Goal: Task Accomplishment & Management: Complete application form

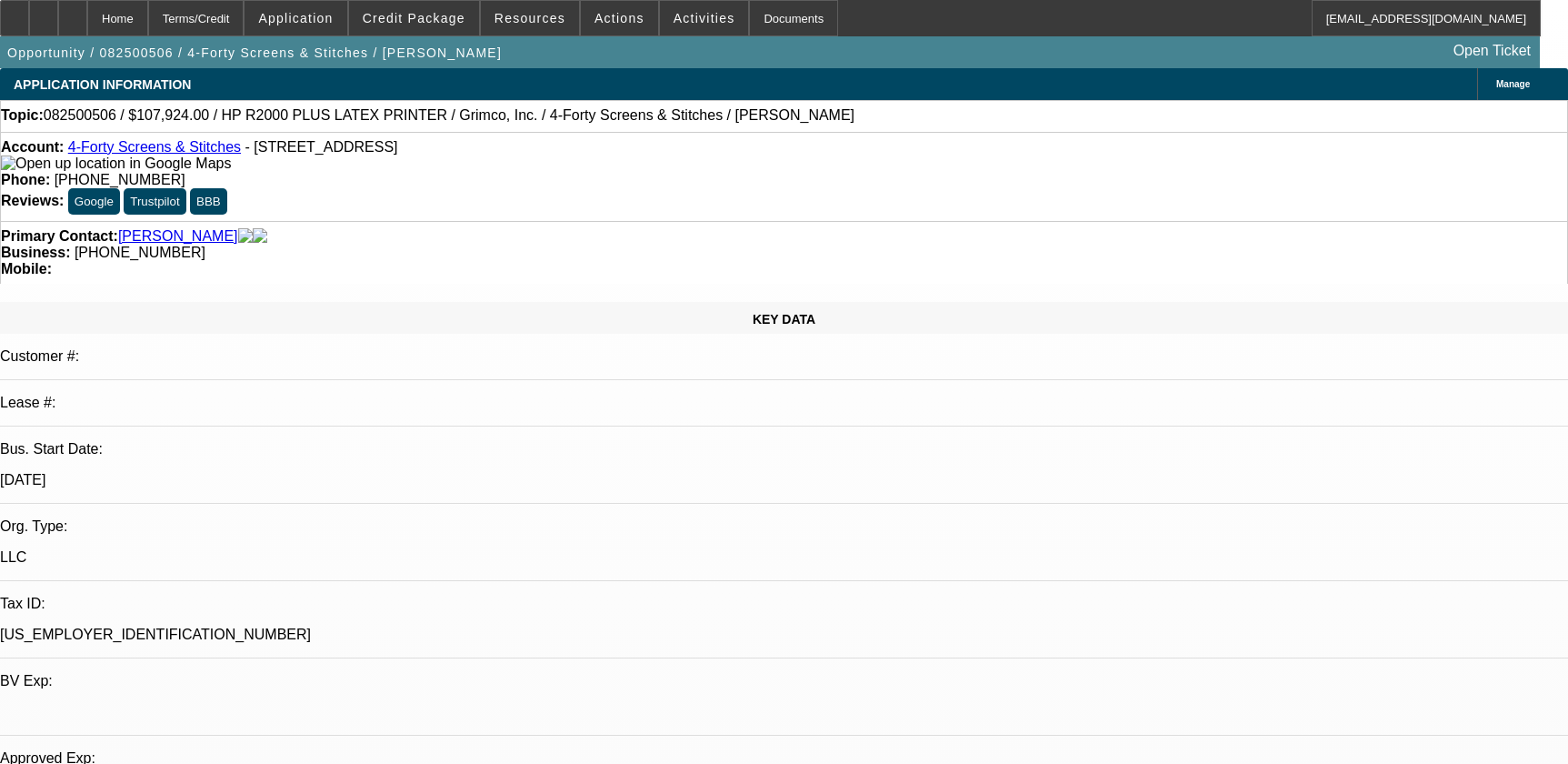
select select "0"
select select "6"
select select "0"
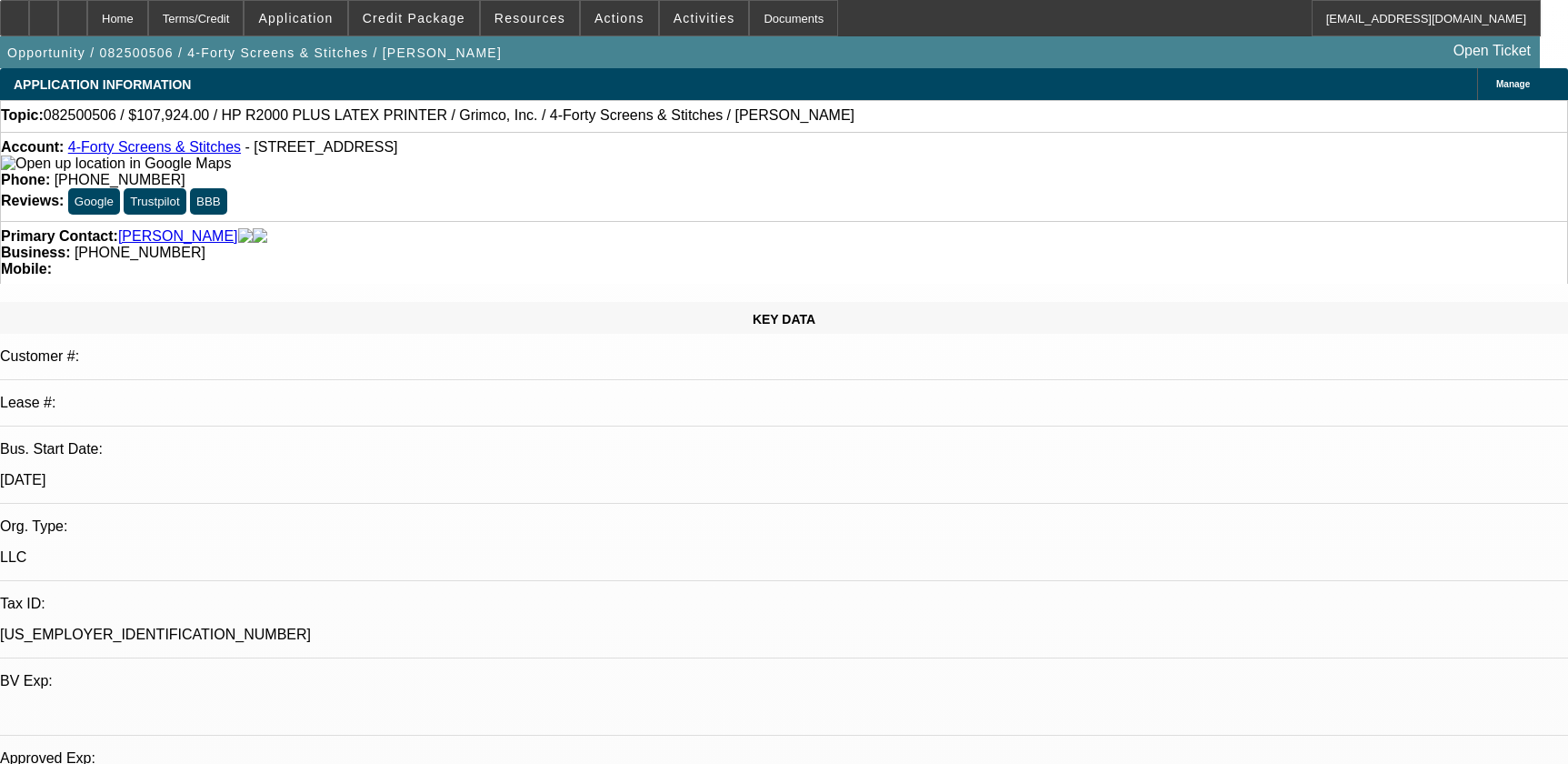
select select "0"
select select "6"
select select "0"
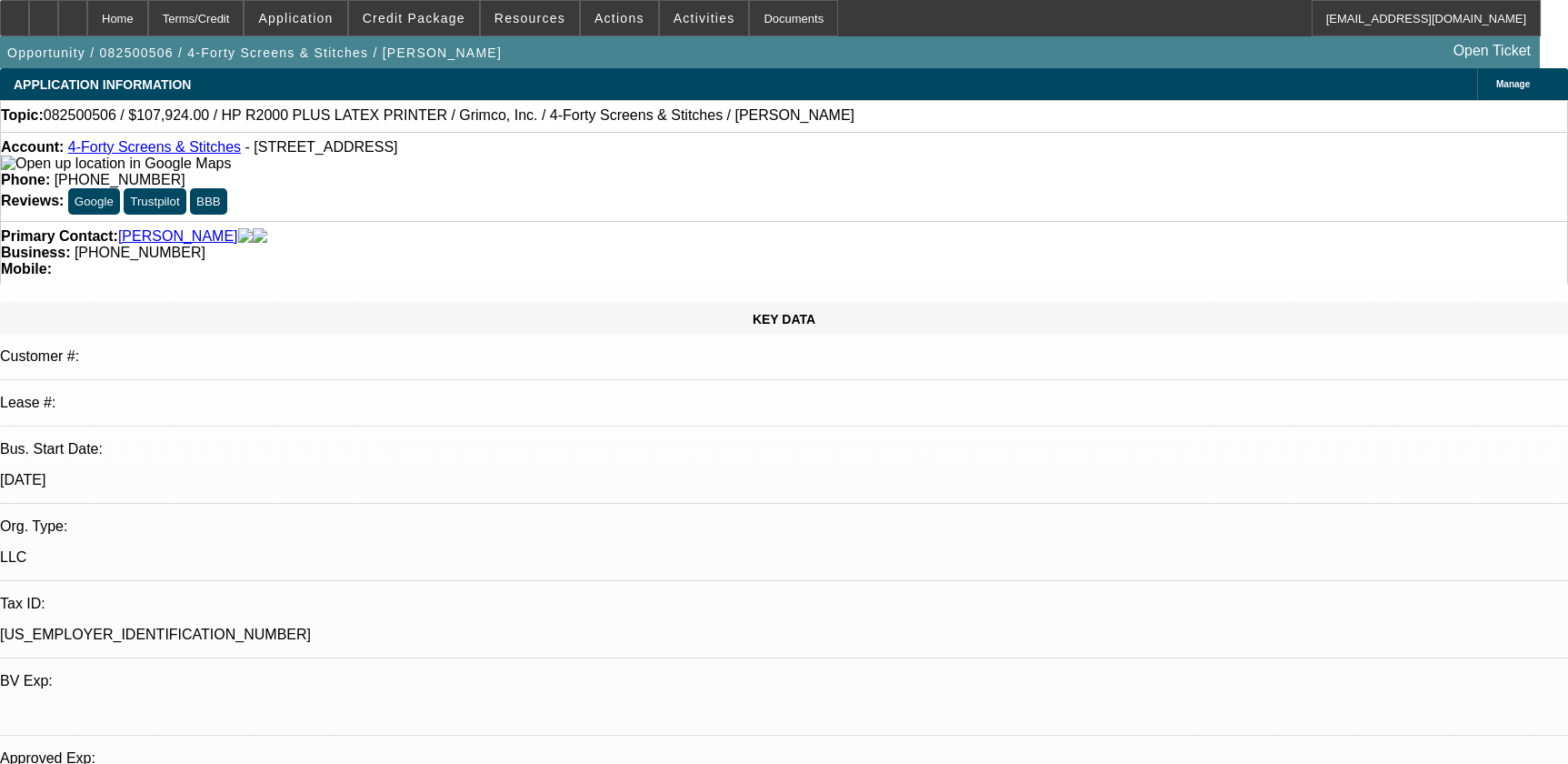
select select "0"
select select "6"
select select "0"
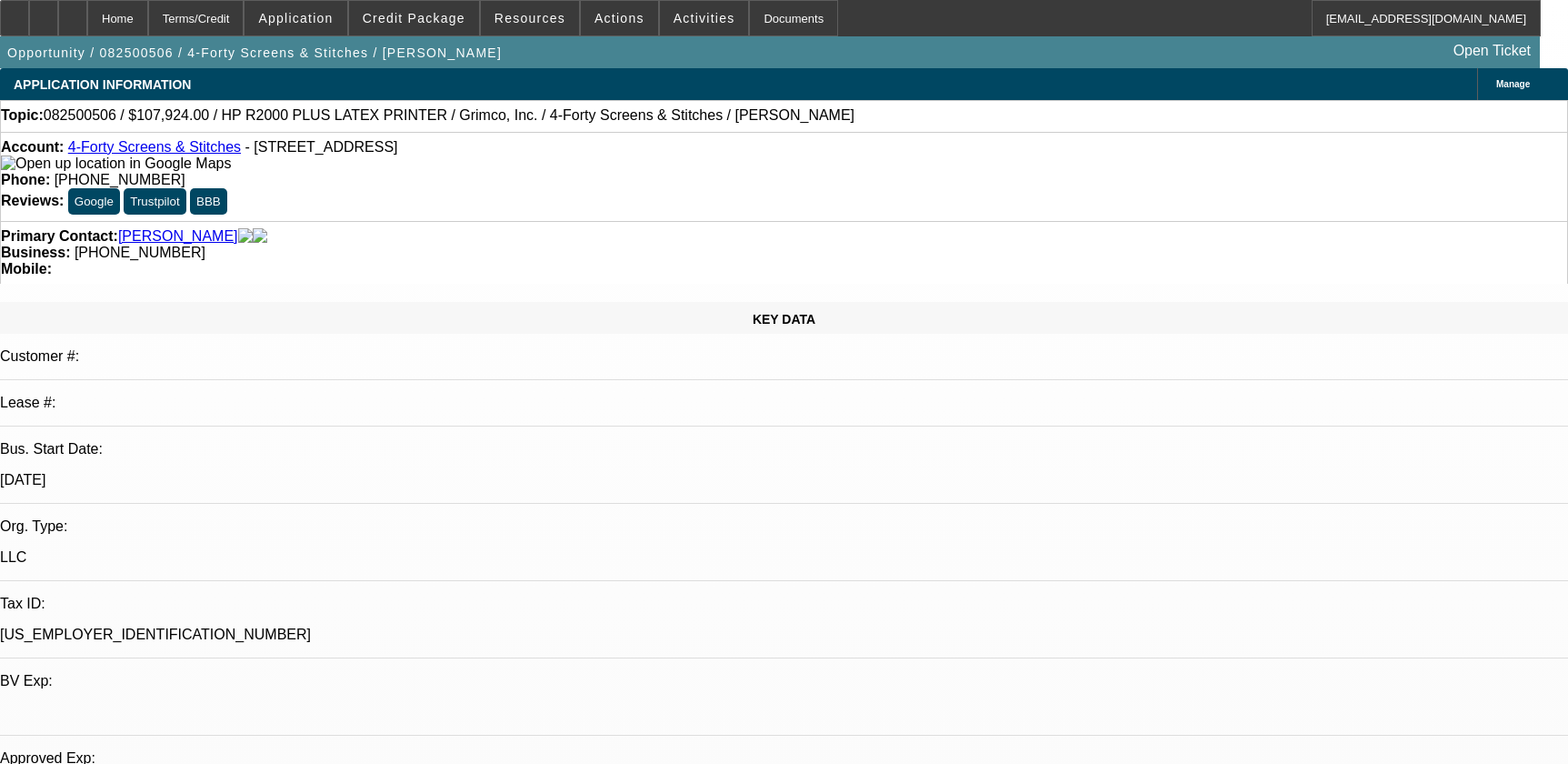
select select "6"
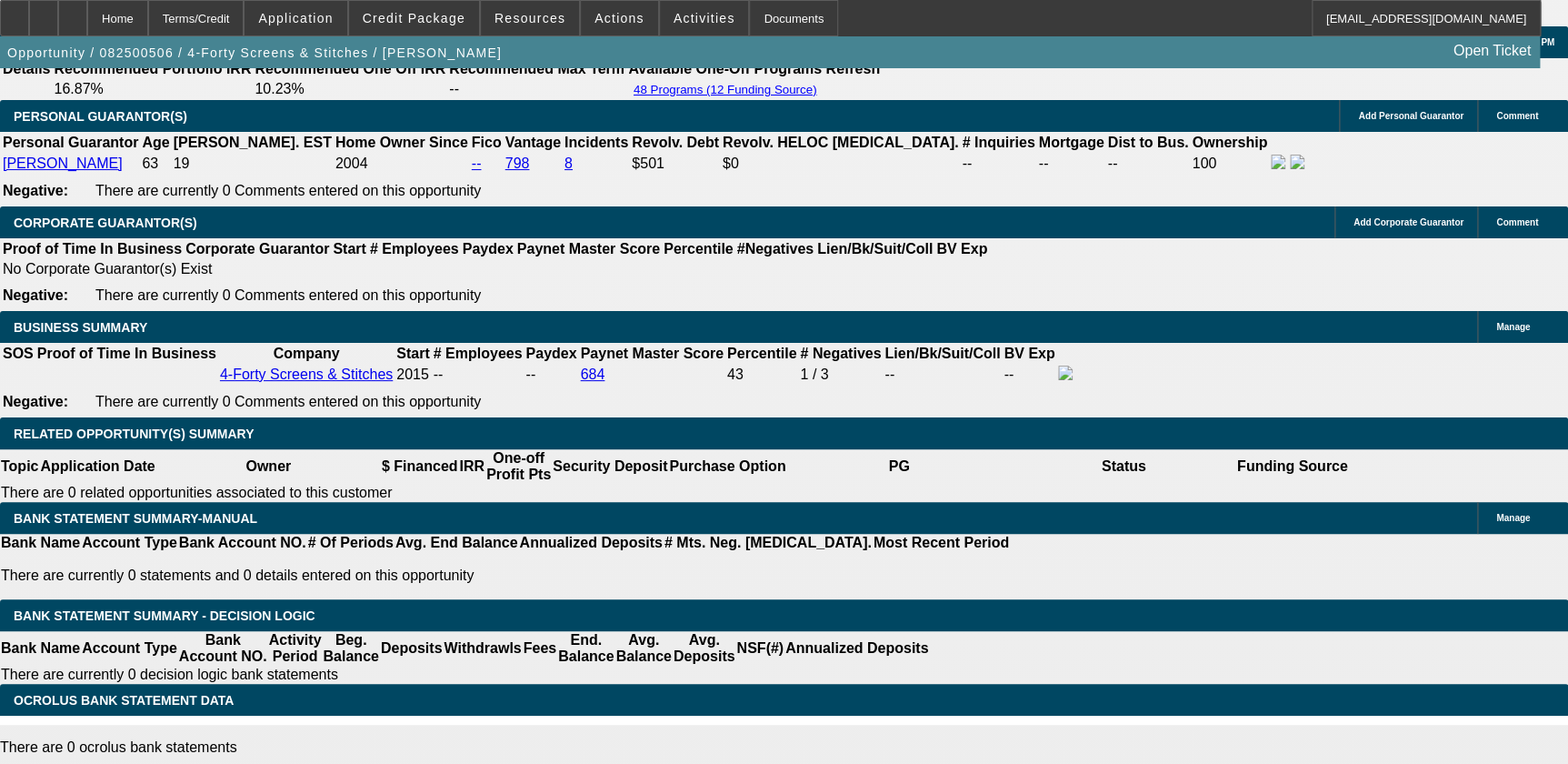
scroll to position [2728, 0]
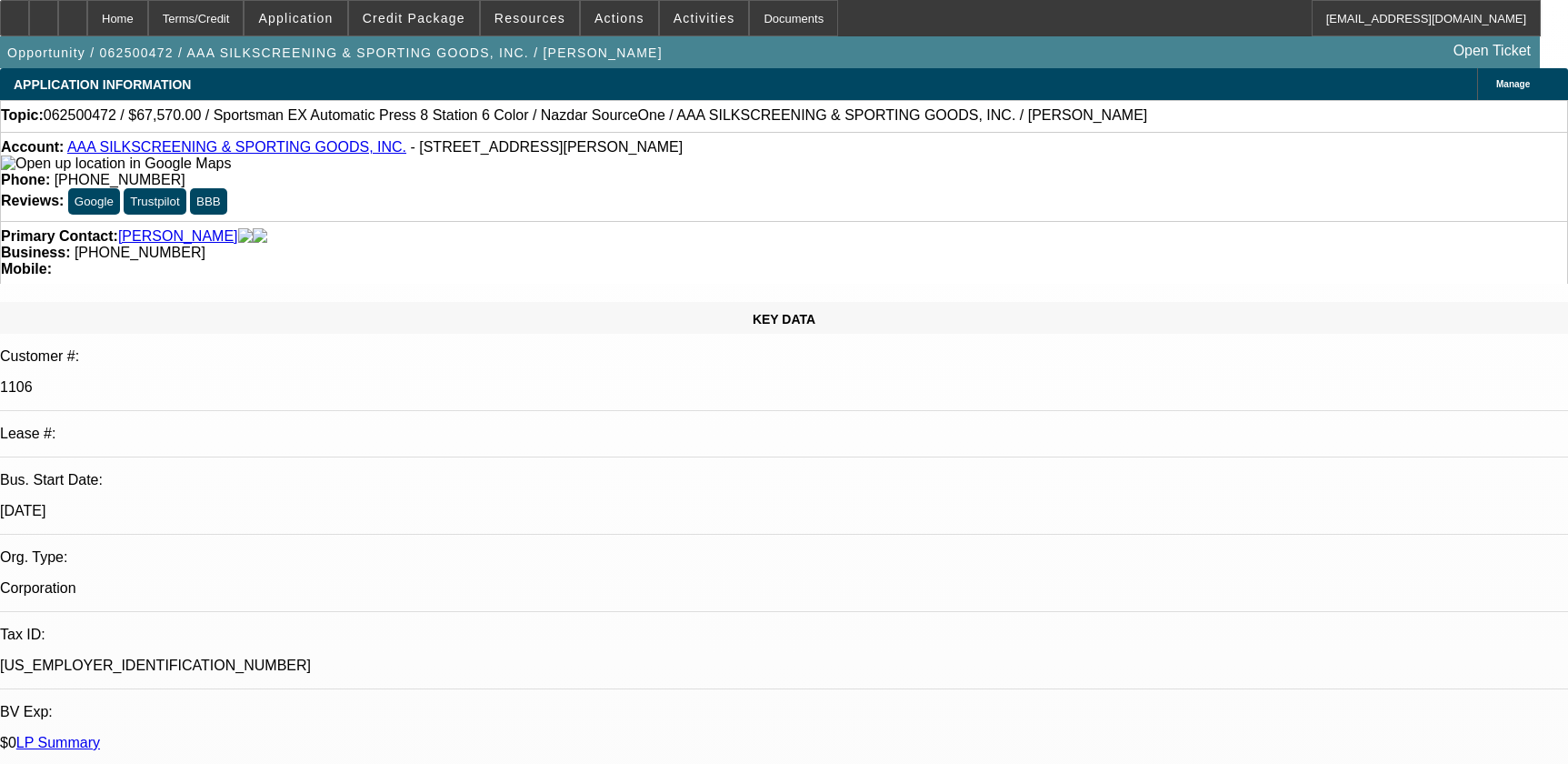
select select "0"
select select "5"
select select "0"
select select "6"
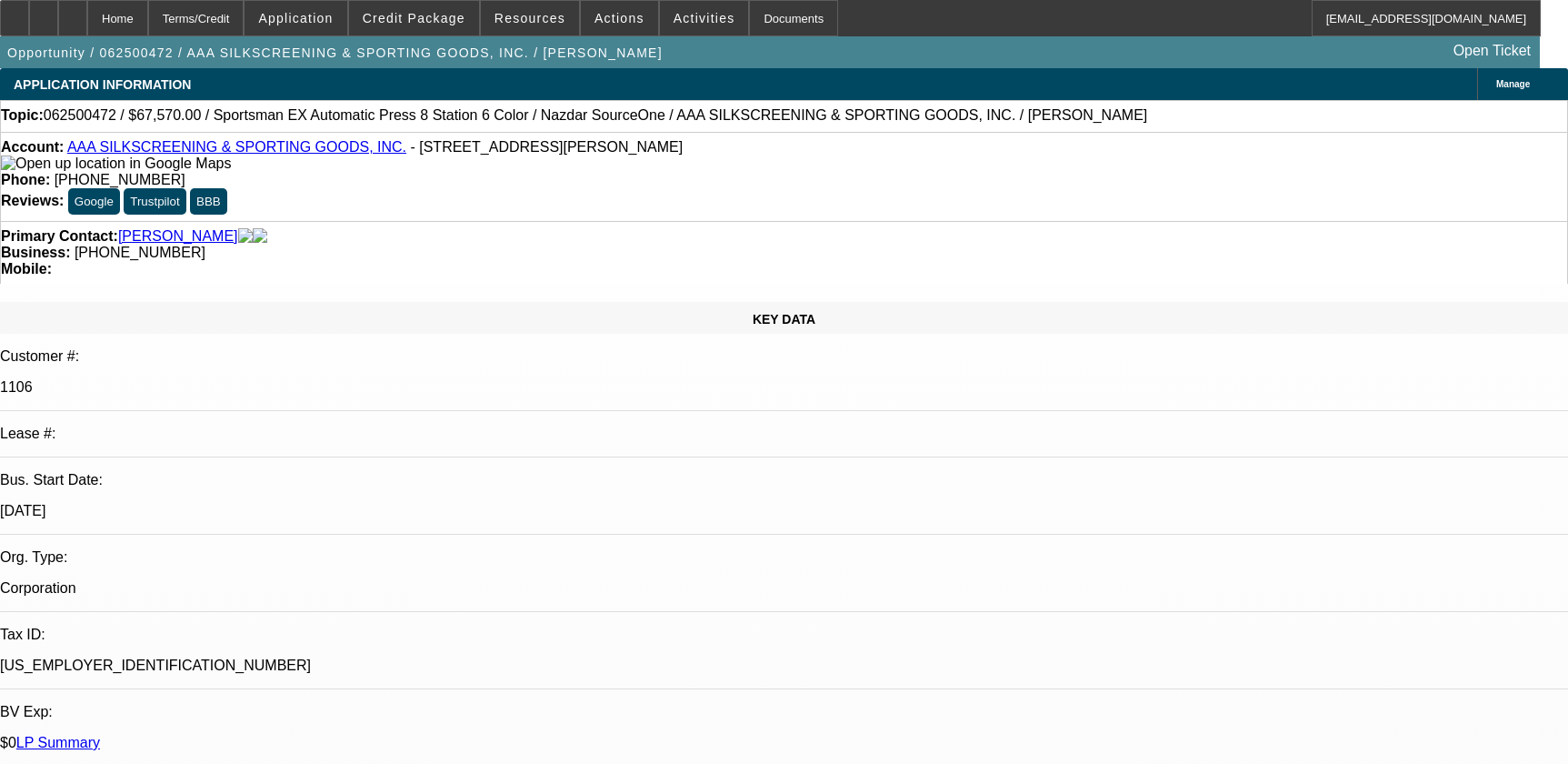
select select "0.1"
select select "2"
select select "0.1"
select select "4"
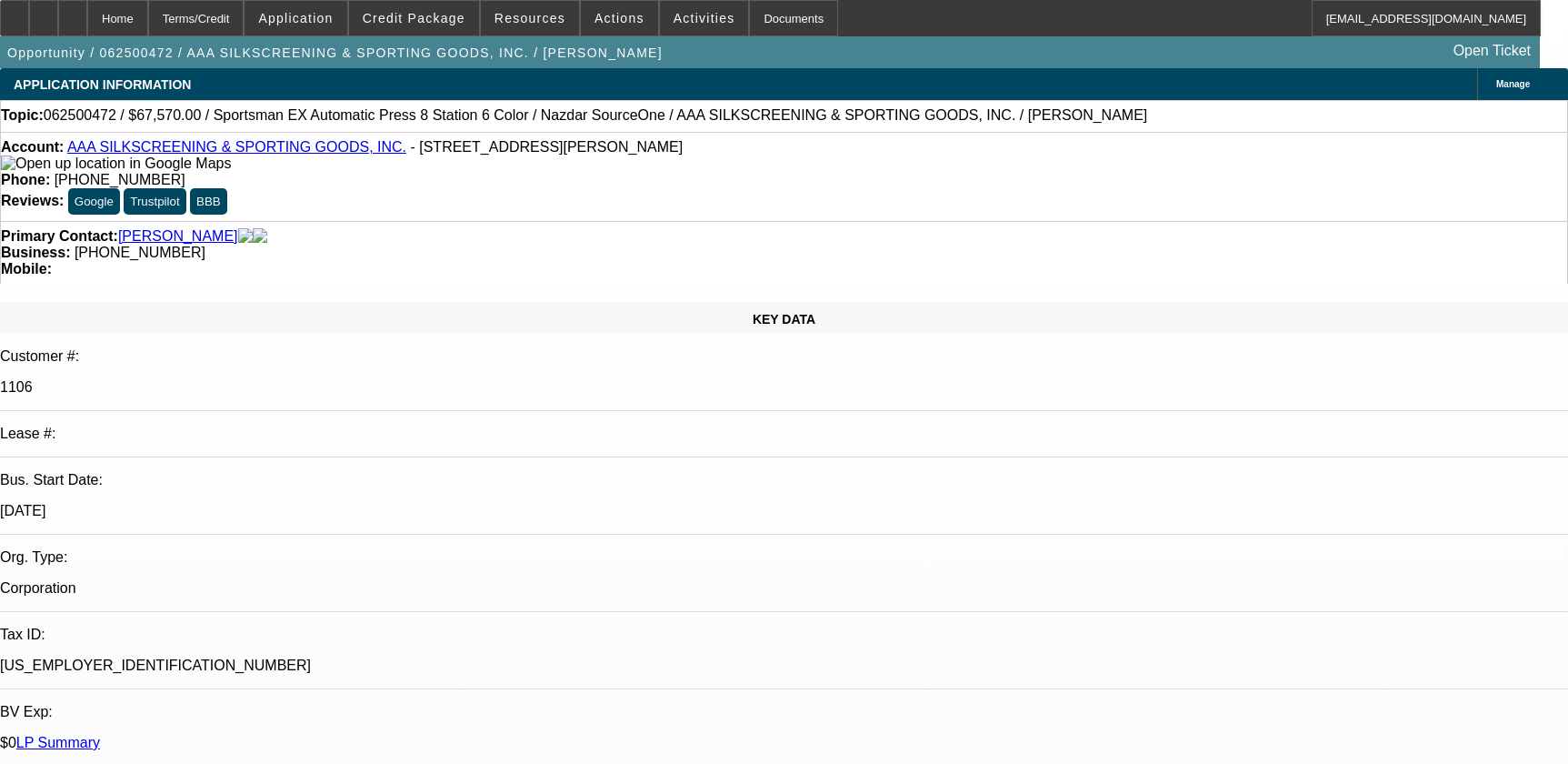
select select "0"
select select "2"
select select "0.1"
select select "4"
select select "0"
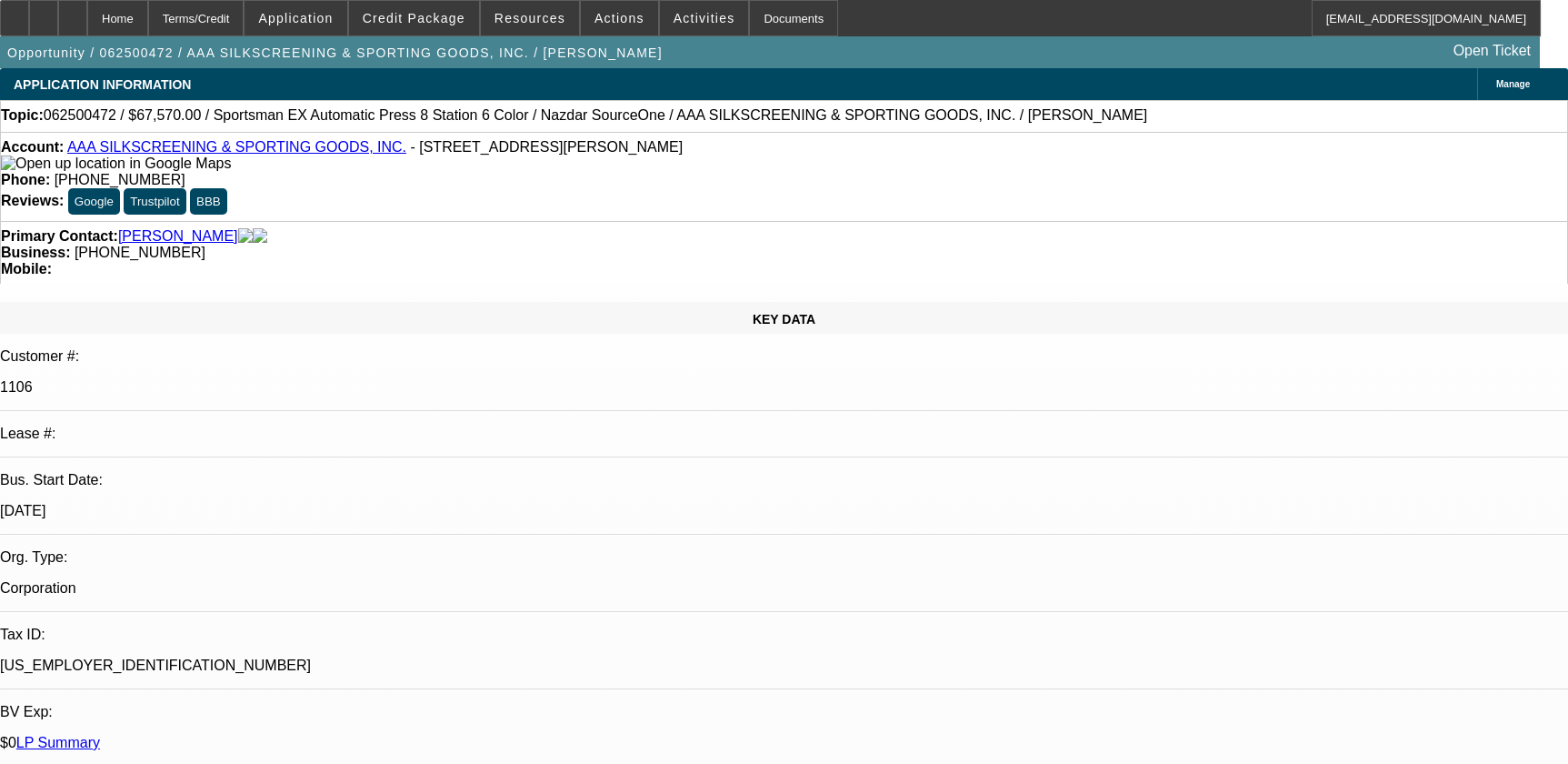
select select "2"
select select "0.1"
select select "4"
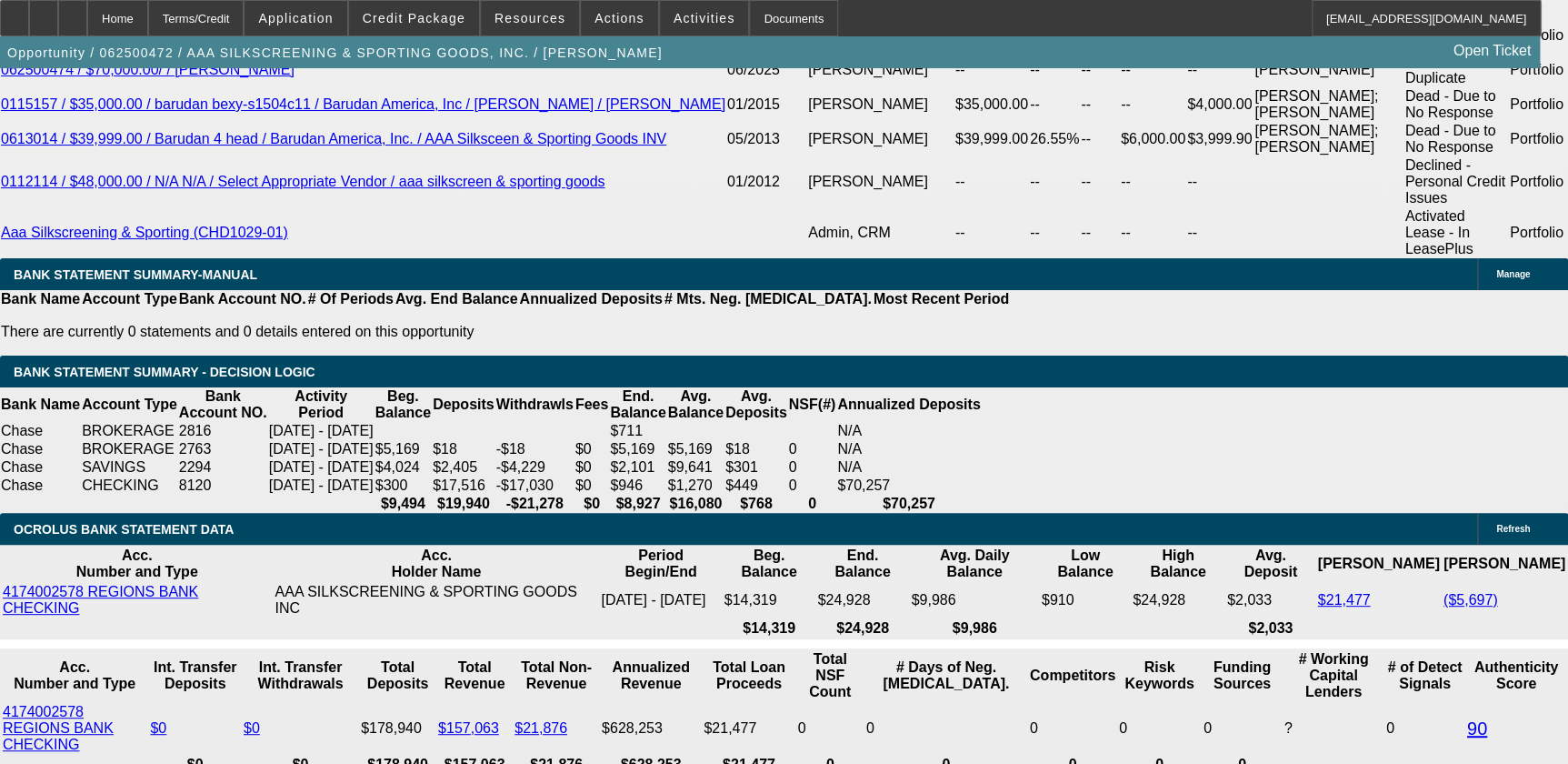
scroll to position [3472, 0]
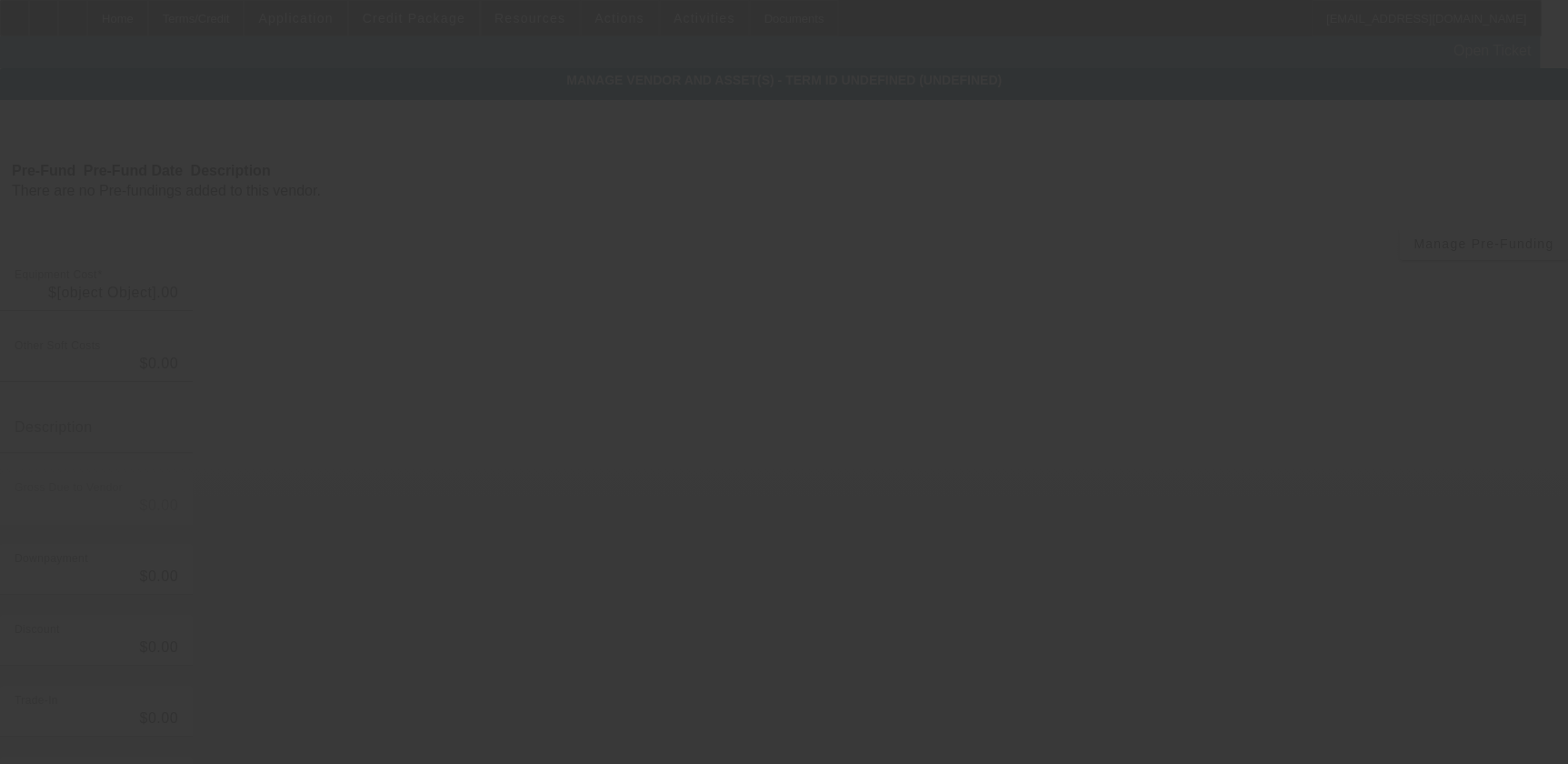
type input "$67,570.00"
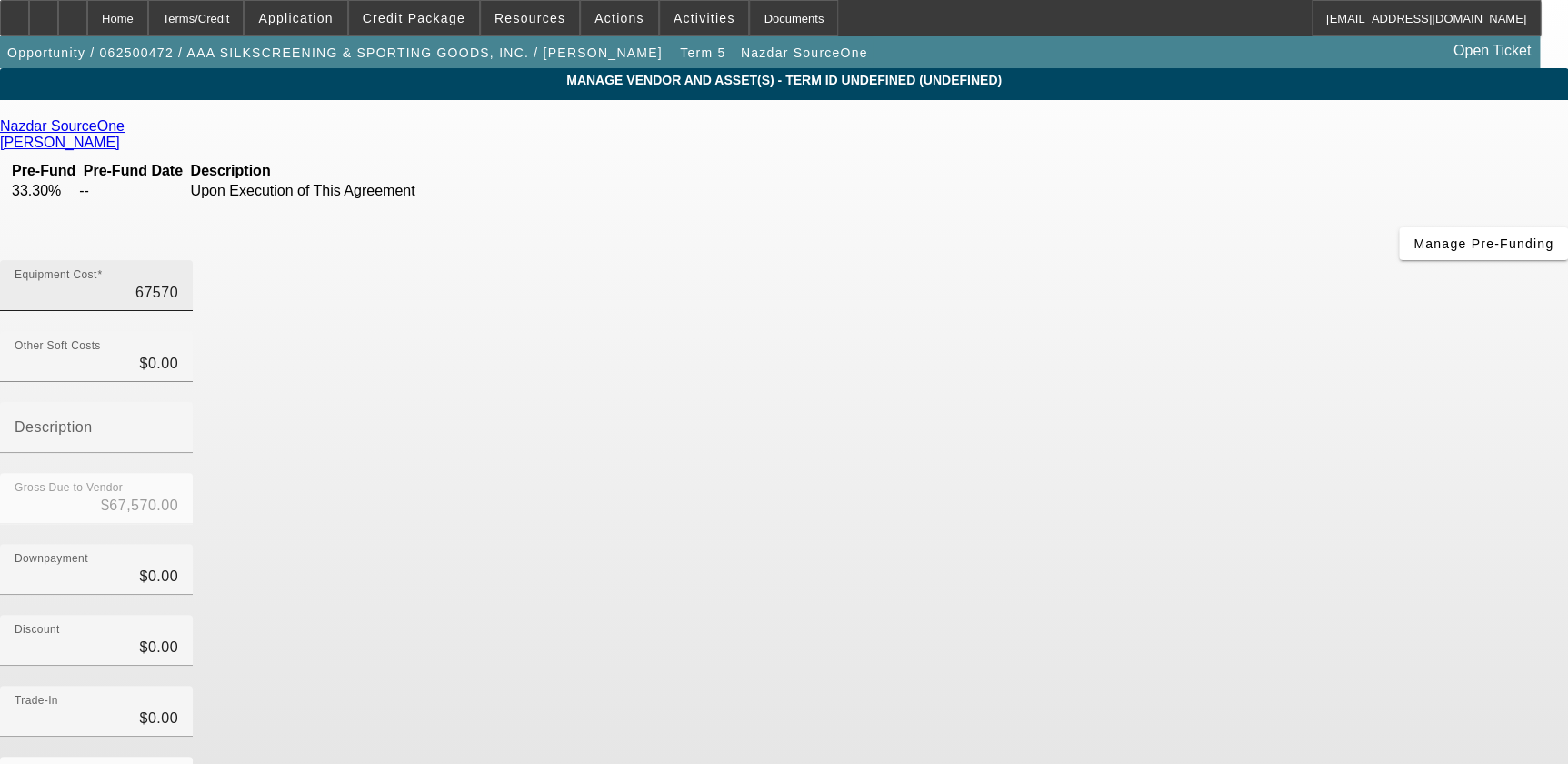
click at [178, 282] on input "67570" at bounding box center [96, 292] width 163 height 22
type input "1"
type input "$1.00"
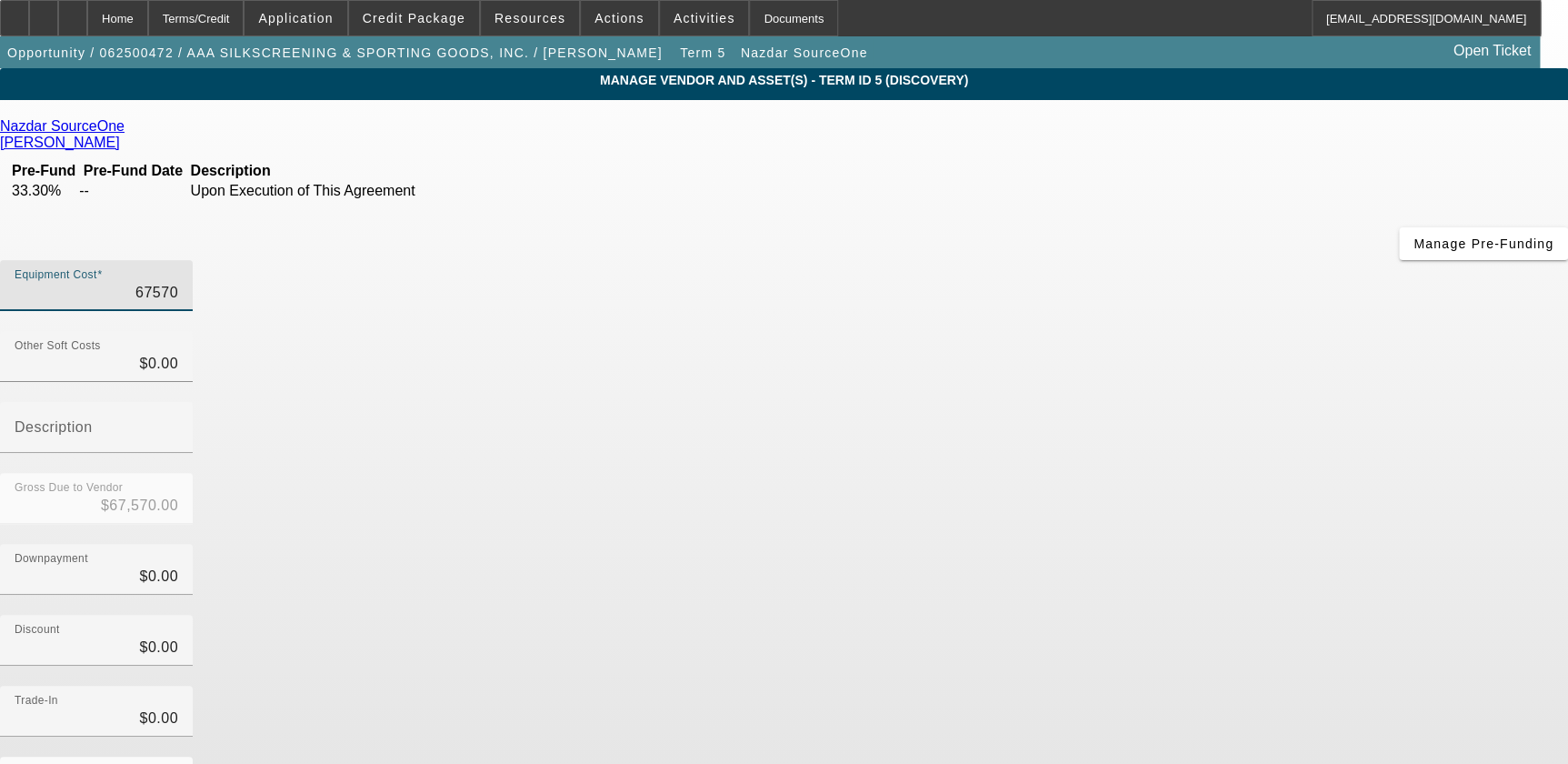
type input "$1.00"
type input "16"
type input "$16.00"
type input "165"
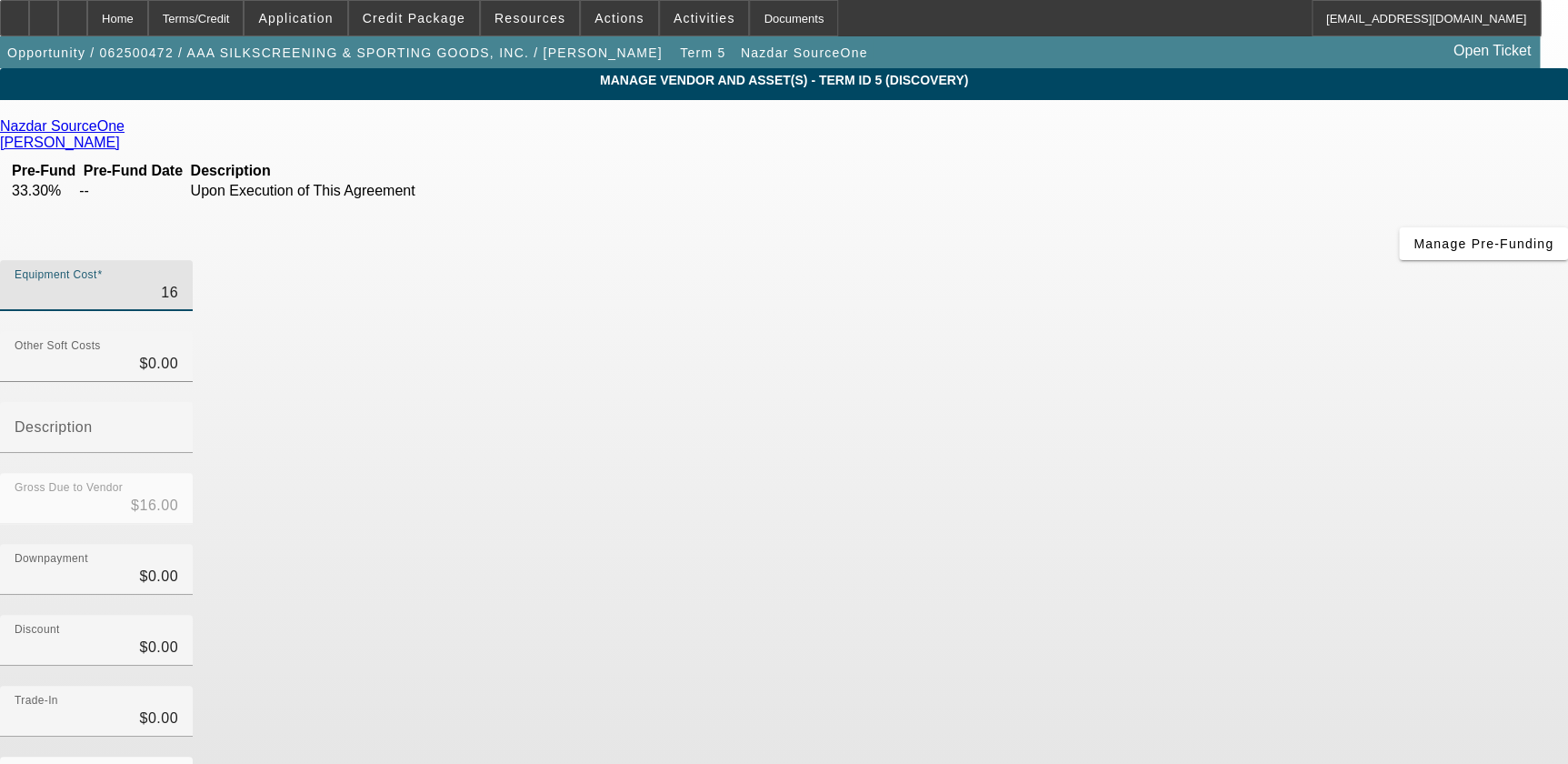
type input "$165.00"
type input "1650"
type input "$1,650.00"
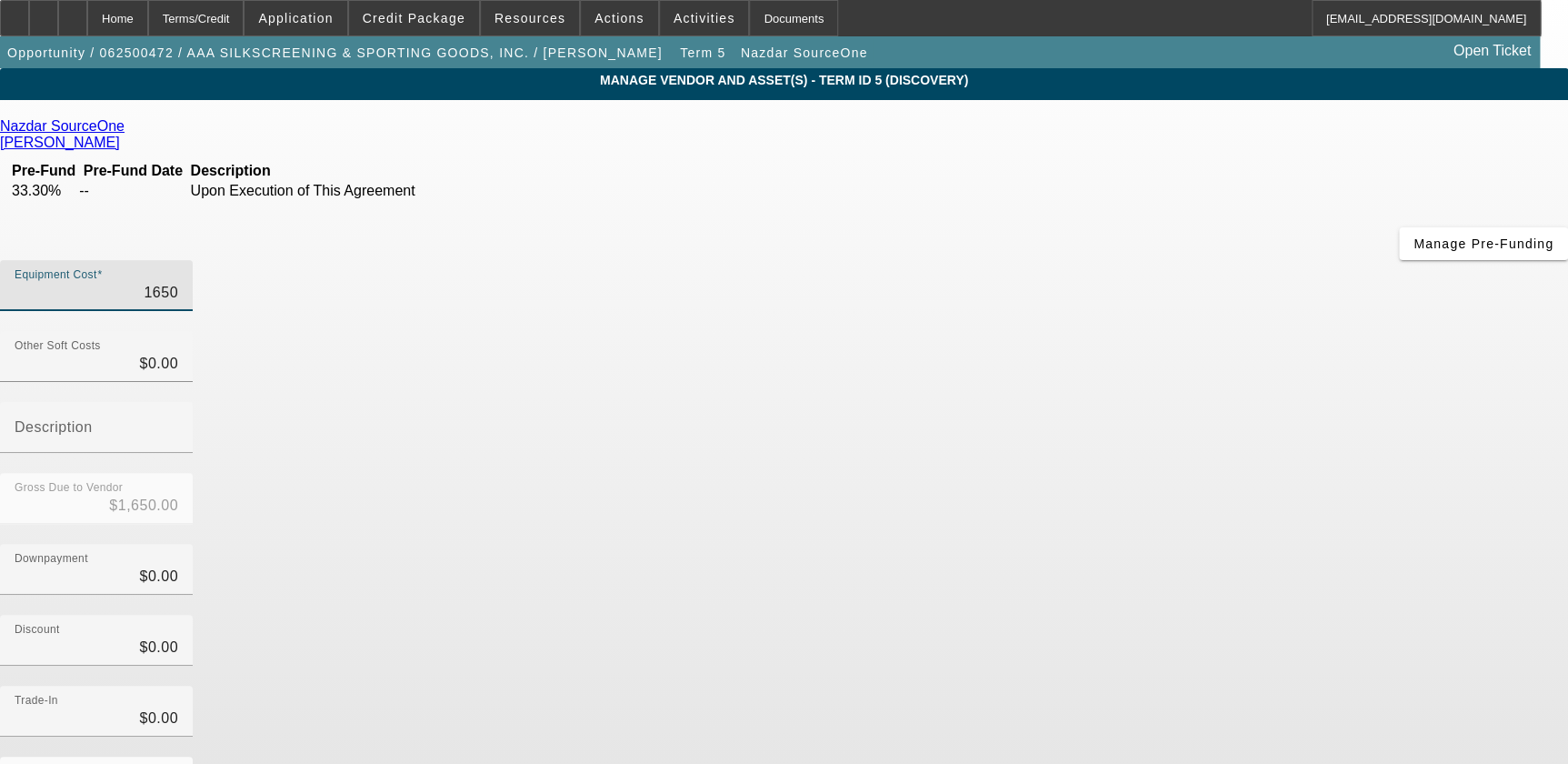
type input "16500"
type input "$16,500.00"
type input "165000"
type input "$165,000.00"
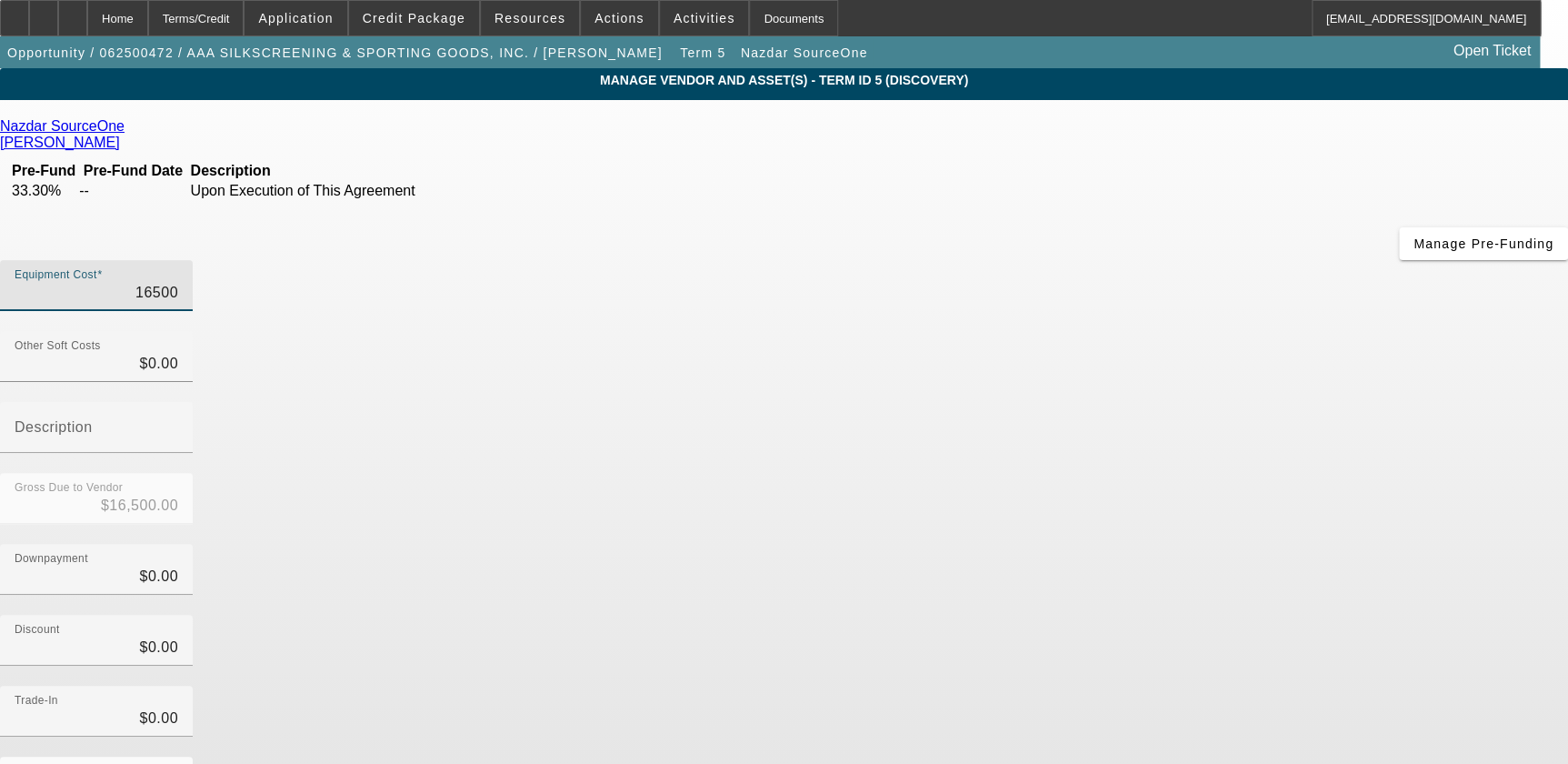
type input "$165,000.00"
click at [1286, 615] on div "Discount $0.00" at bounding box center [784, 651] width 1568 height 71
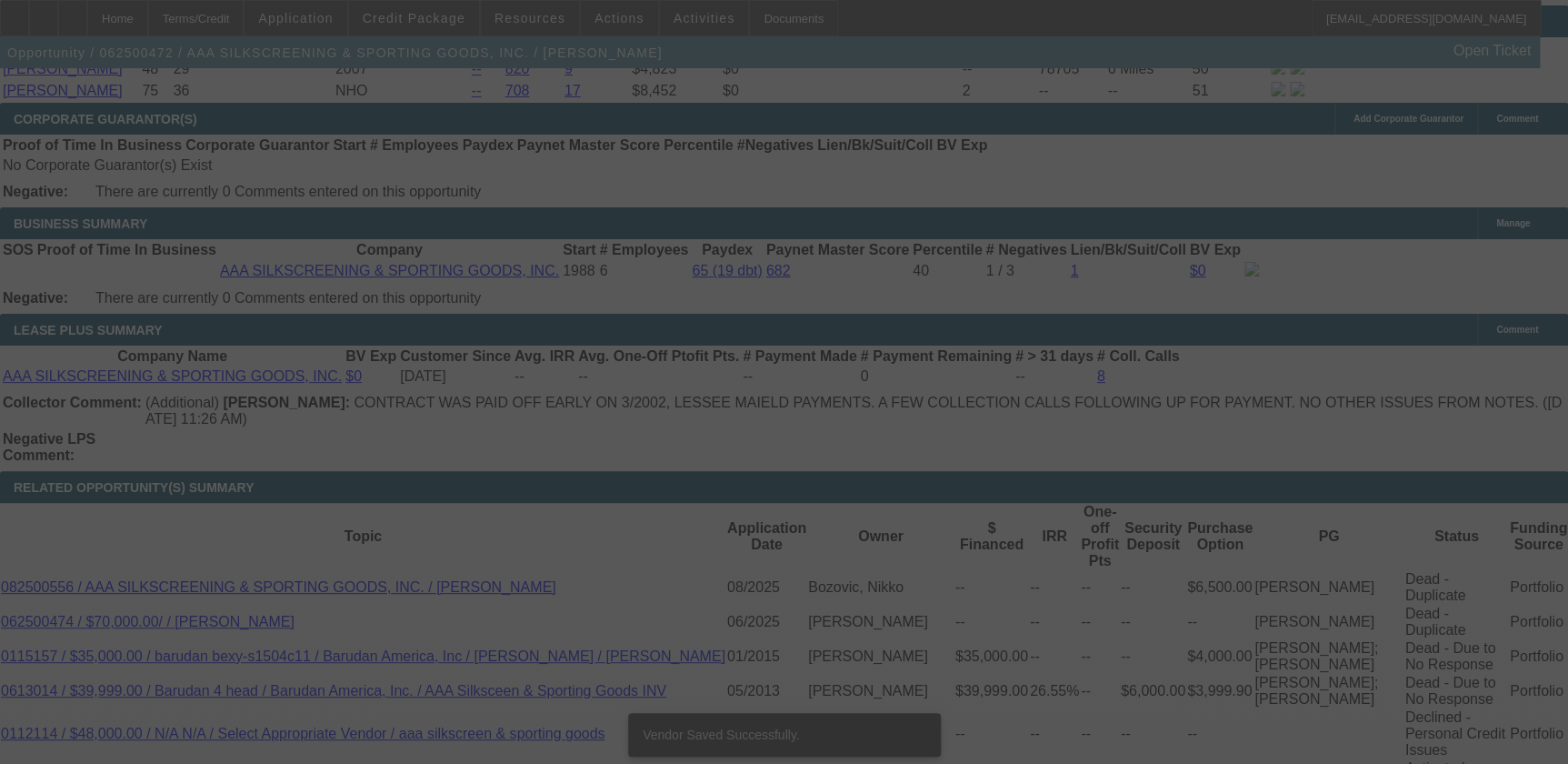
scroll to position [3413, 0]
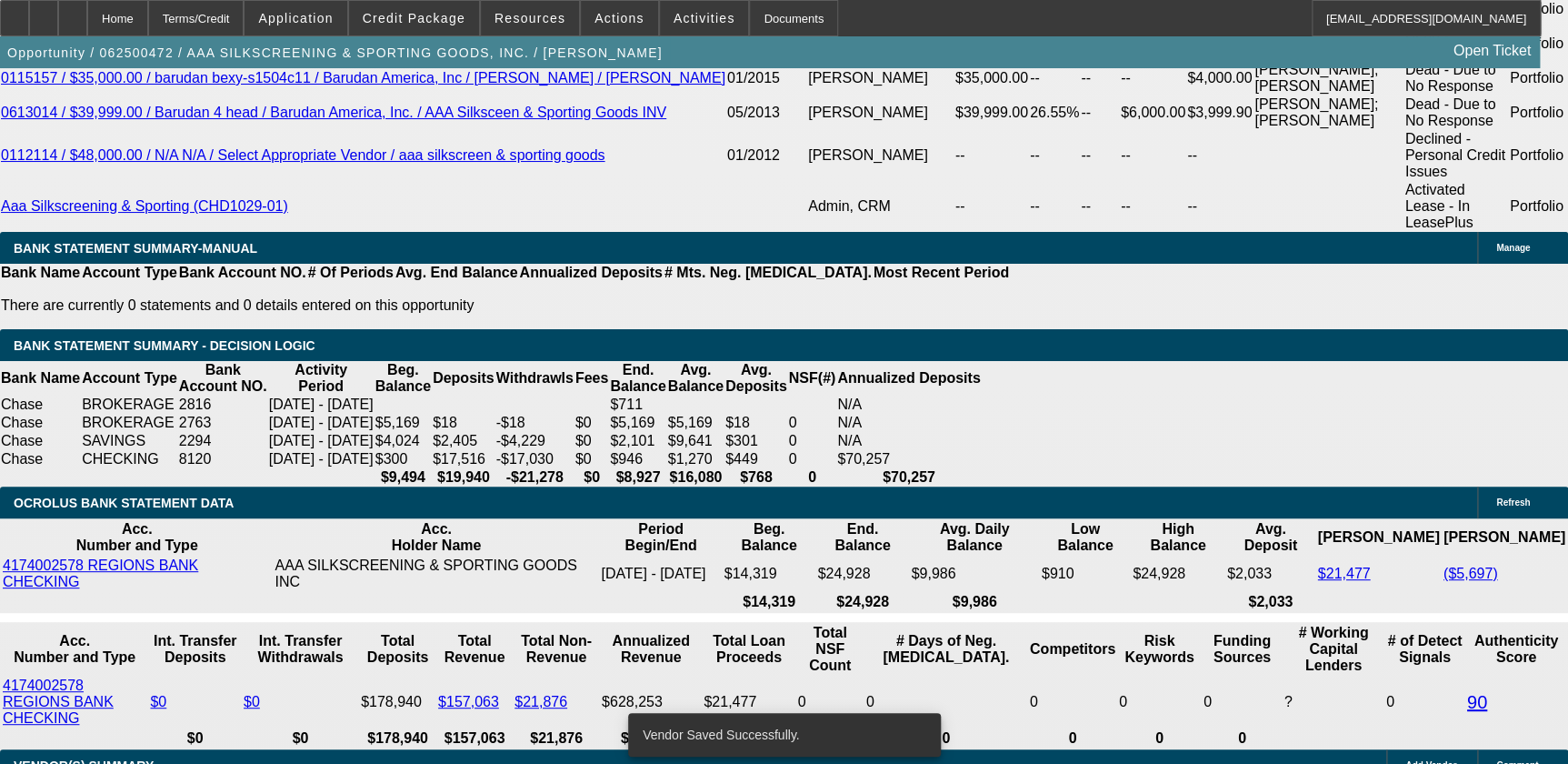
select select "0"
select select "5"
select select "0"
select select "6"
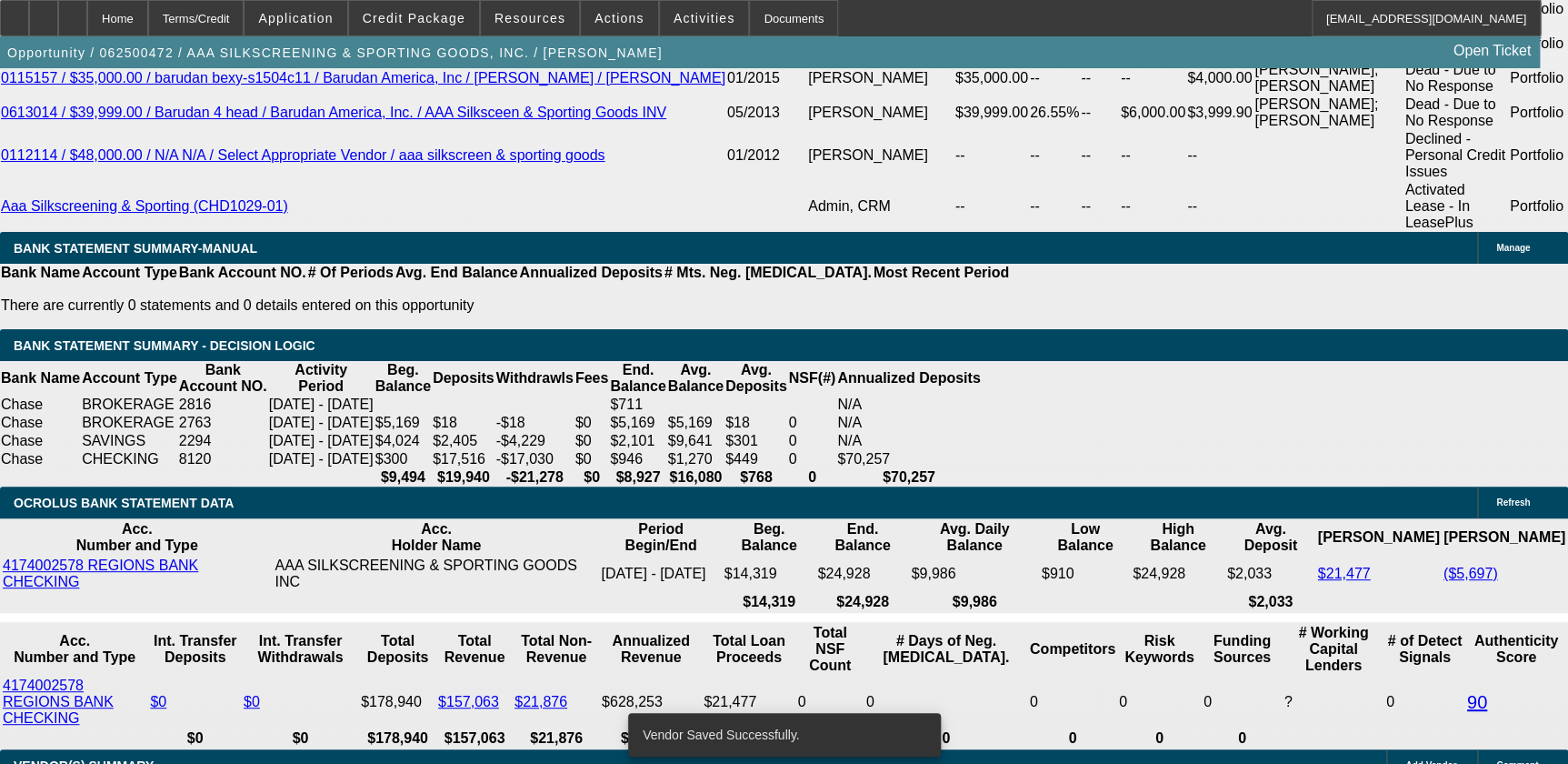
select select "0.1"
select select "2"
select select "0.1"
select select "4"
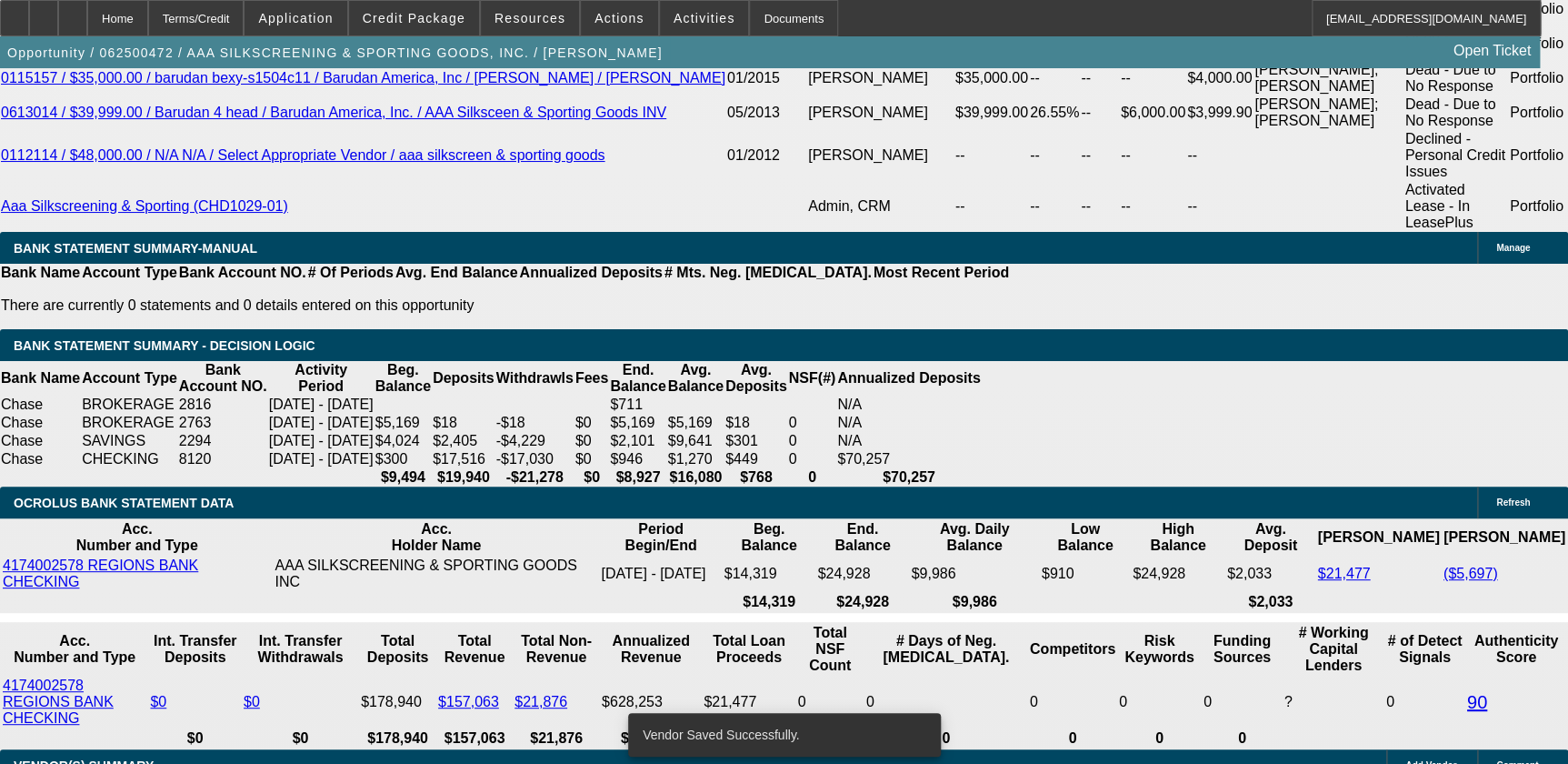
select select "0"
select select "2"
select select "0.1"
select select "4"
select select "0"
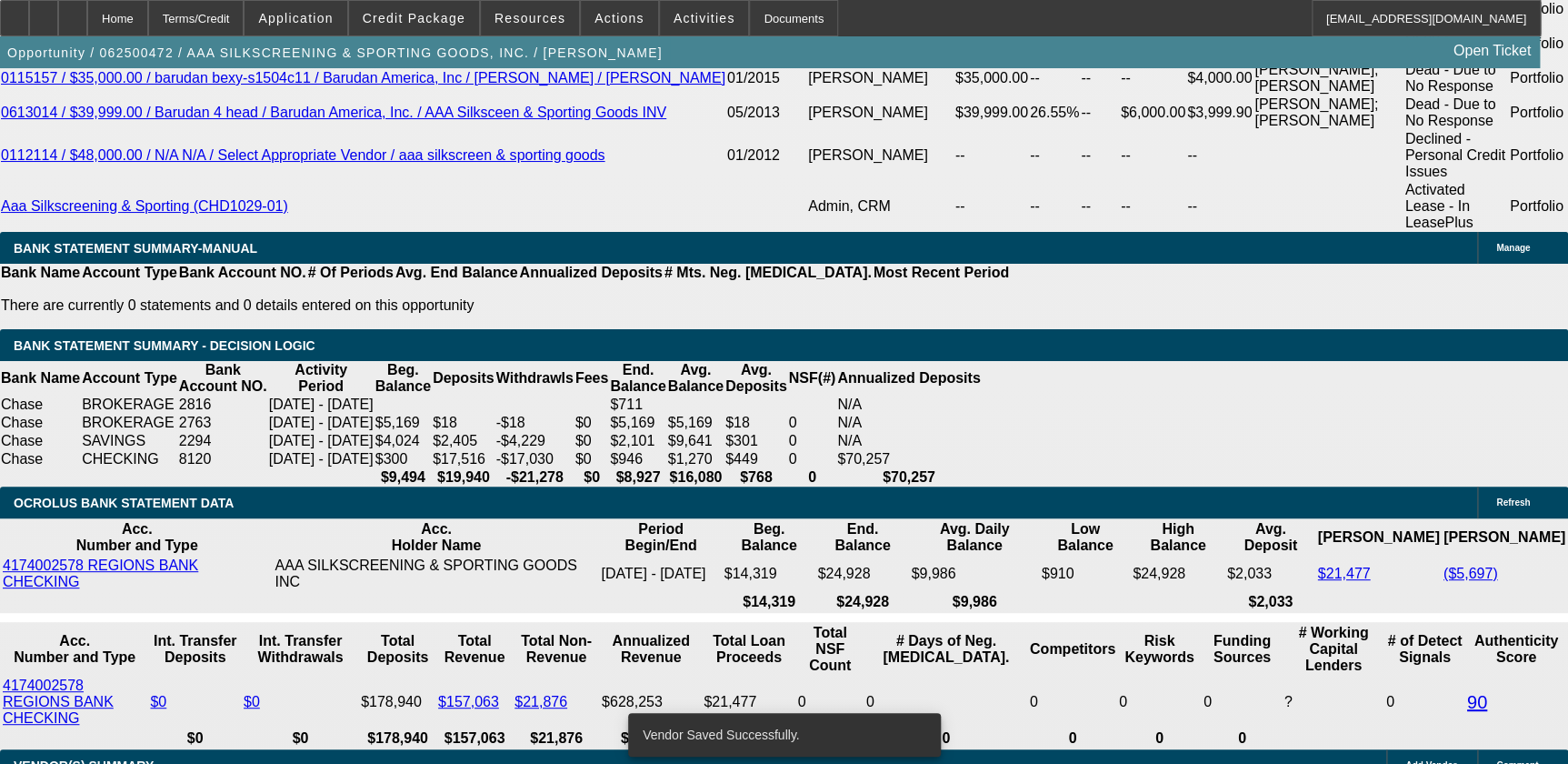
select select "2"
select select "0.1"
select select "4"
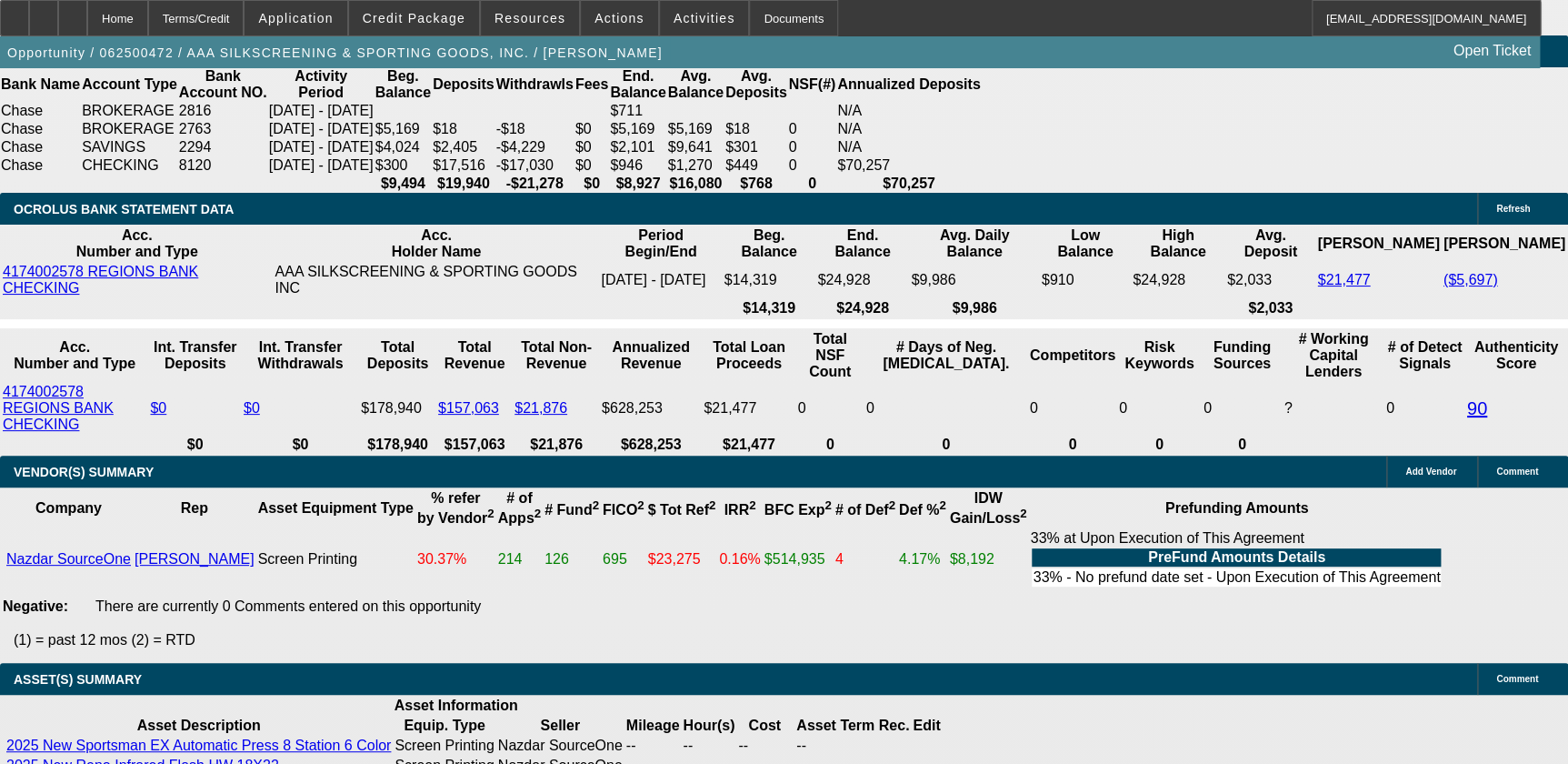
scroll to position [3699, 0]
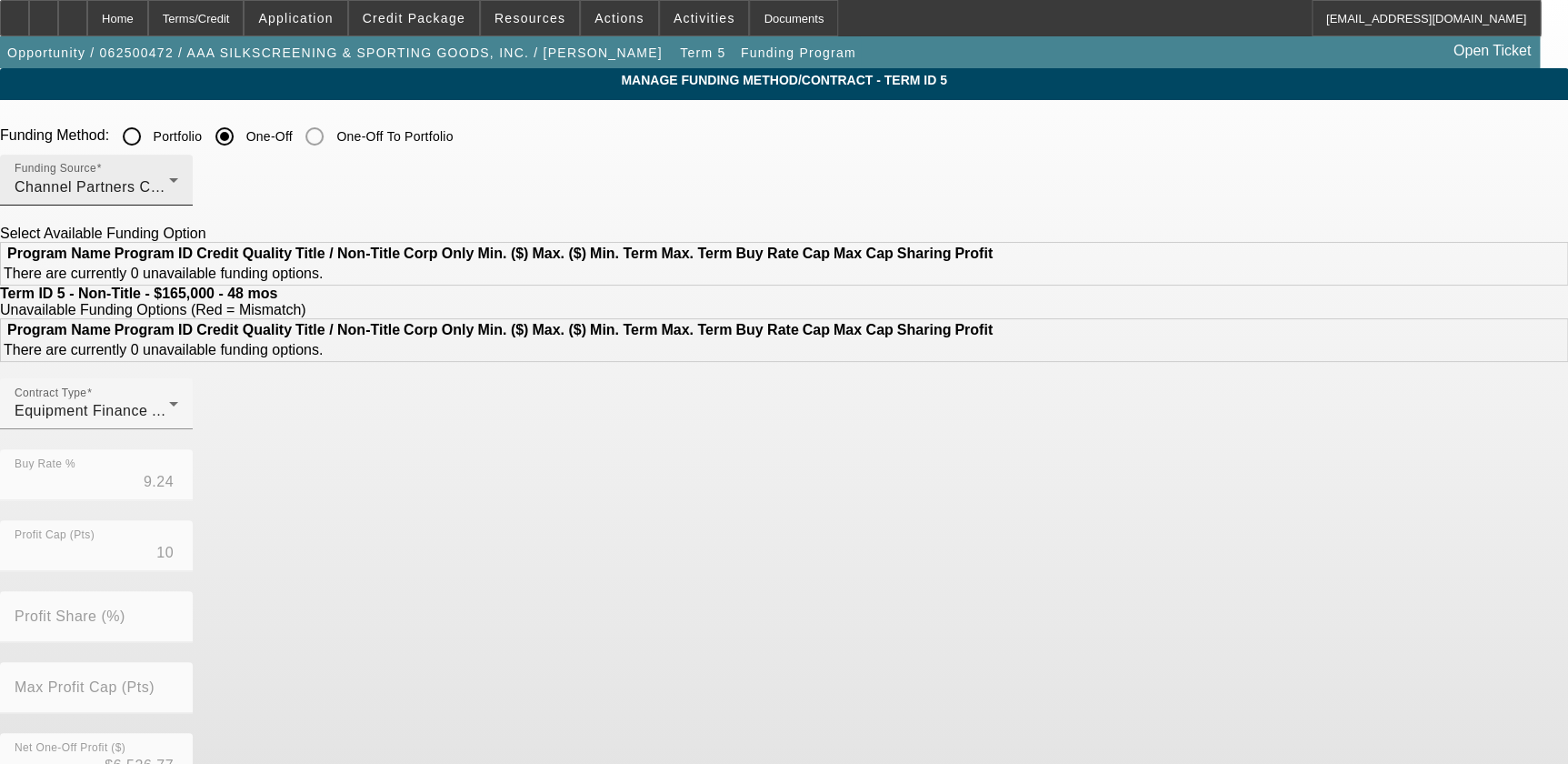
click at [256, 193] on span "Channel Partners Capital LLC (EF)" at bounding box center [135, 186] width 241 height 15
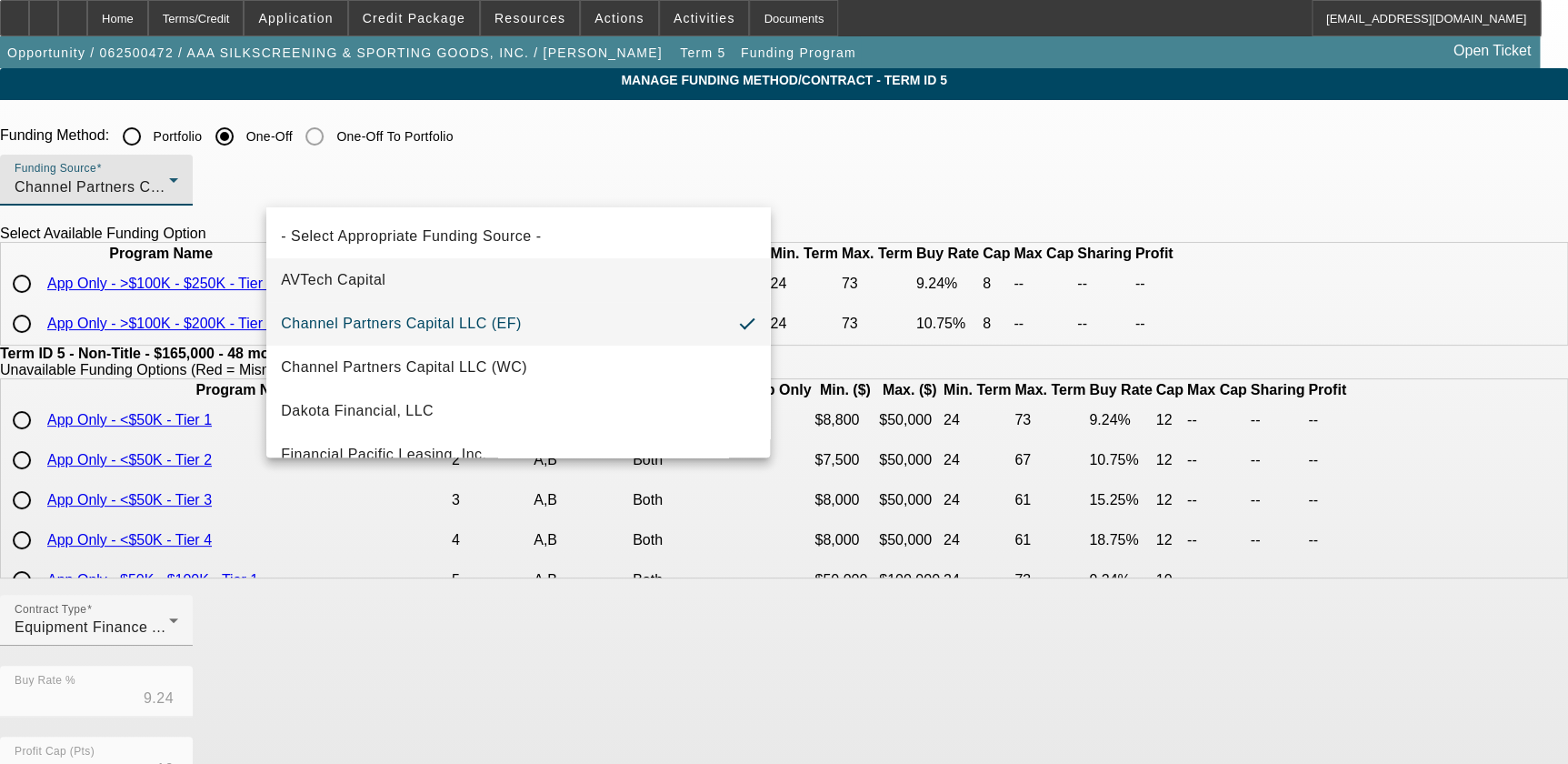
drag, startPoint x: 448, startPoint y: 364, endPoint x: 453, endPoint y: 282, distance: 82.2
click at [453, 282] on div "- Select Appropriate Funding Source - AVTech Capital Channel Partners Capital L…" at bounding box center [518, 333] width 503 height 250
click at [212, 346] on div at bounding box center [784, 382] width 1568 height 764
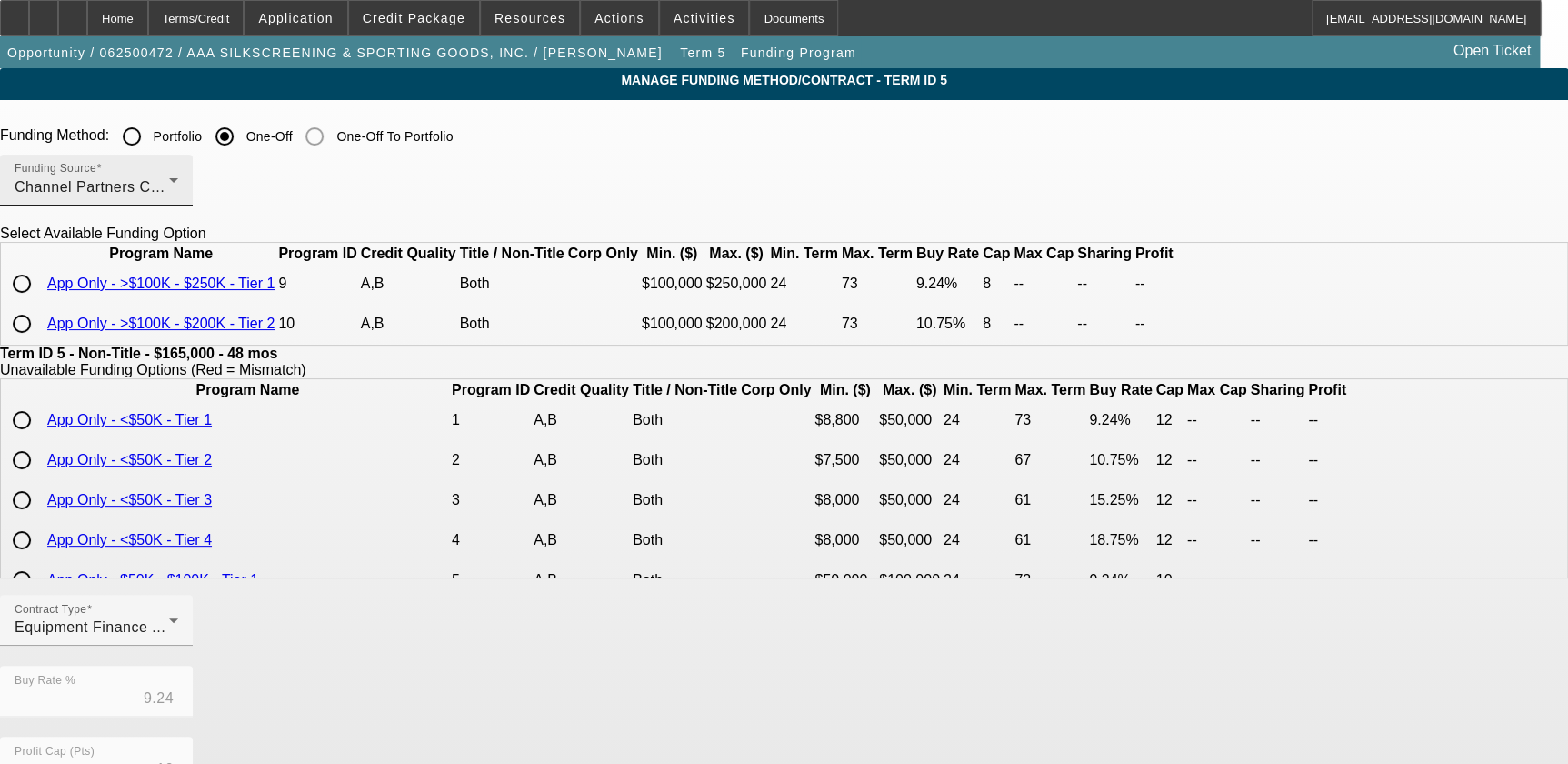
click at [178, 173] on div "Funding Source Channel Partners Capital LLC (EF)" at bounding box center [96, 180] width 163 height 51
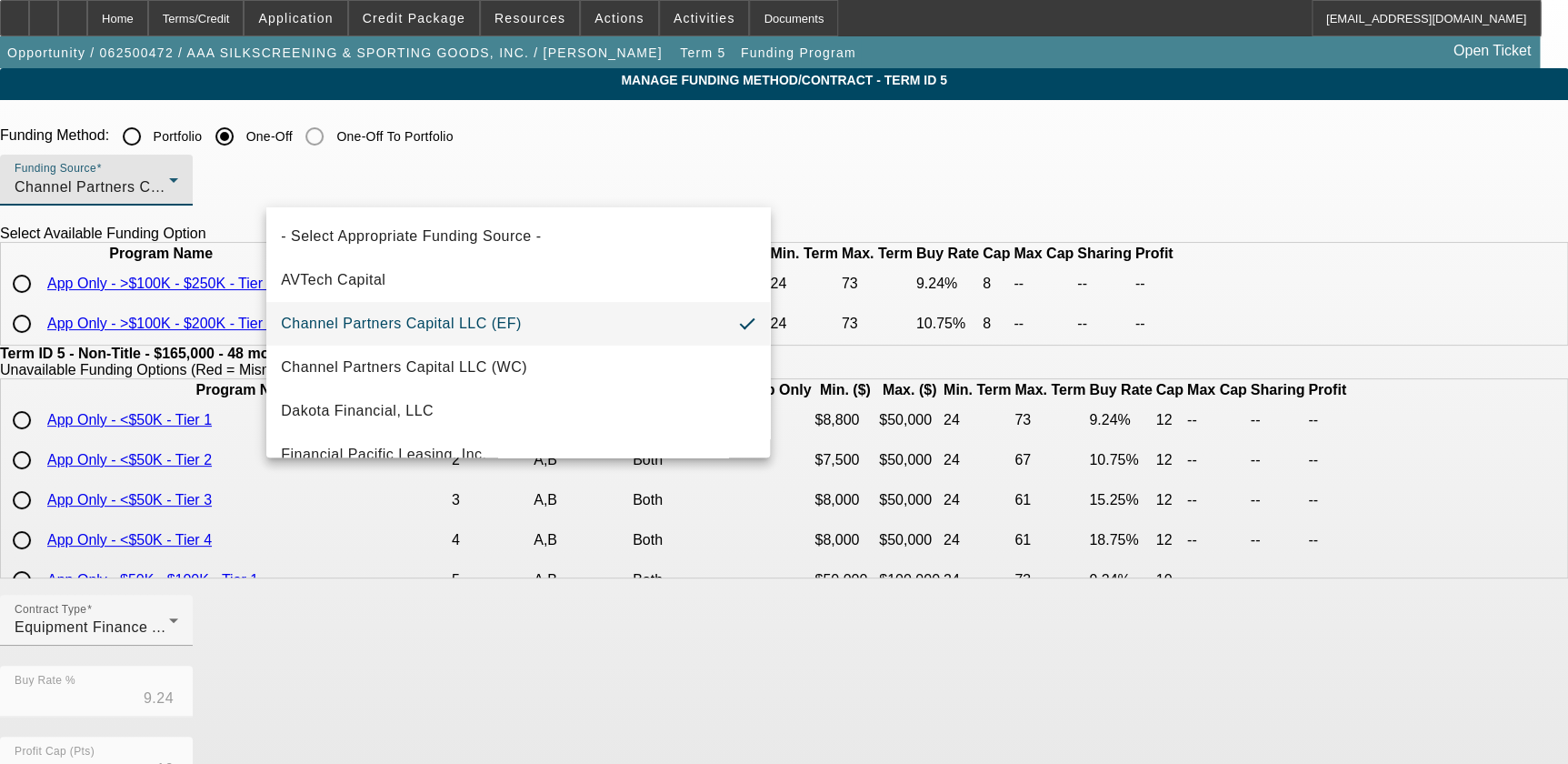
click at [178, 446] on div at bounding box center [784, 382] width 1568 height 764
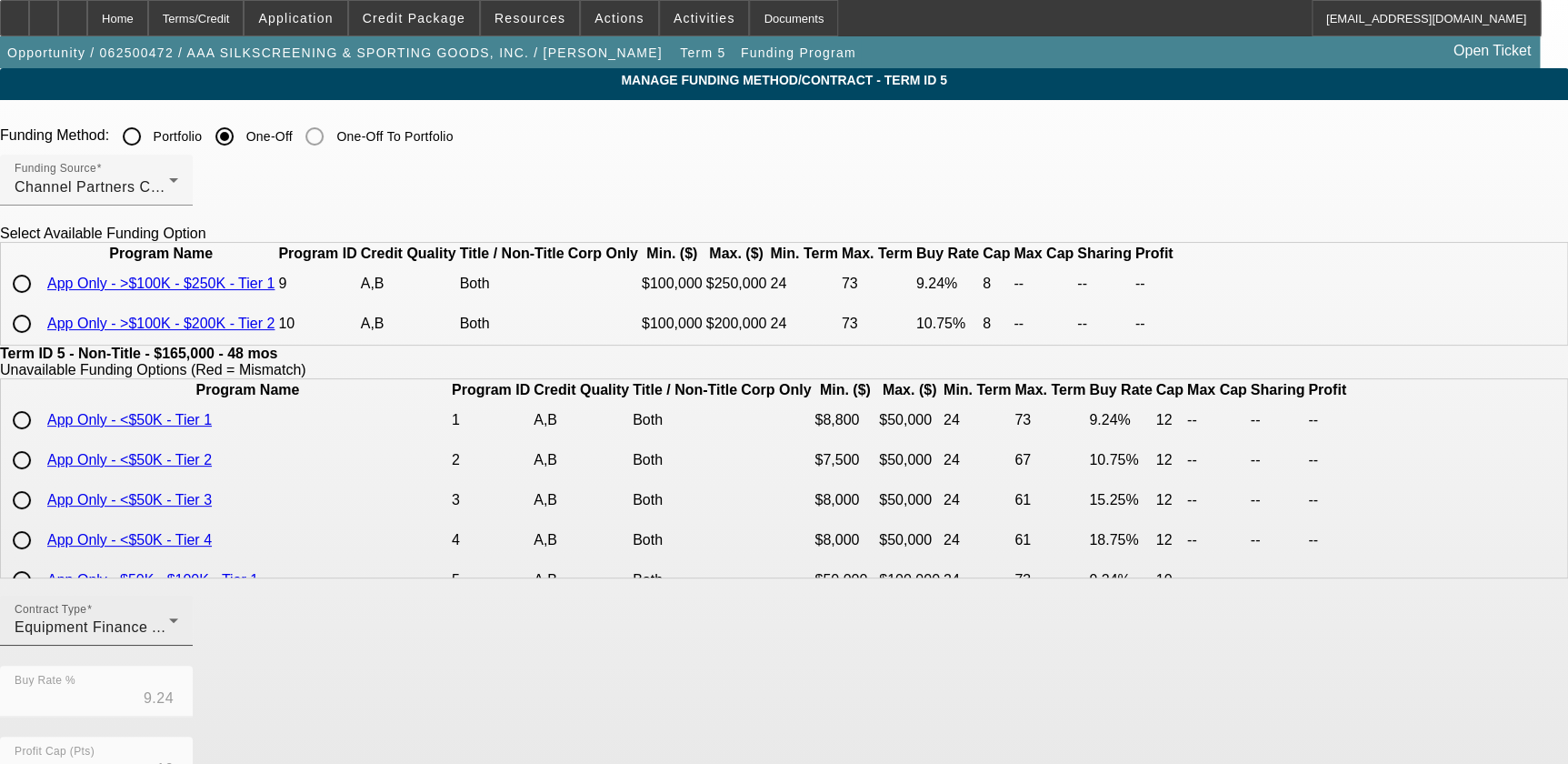
click at [169, 638] on div "Equipment Finance Agreement" at bounding box center [91, 628] width 155 height 22
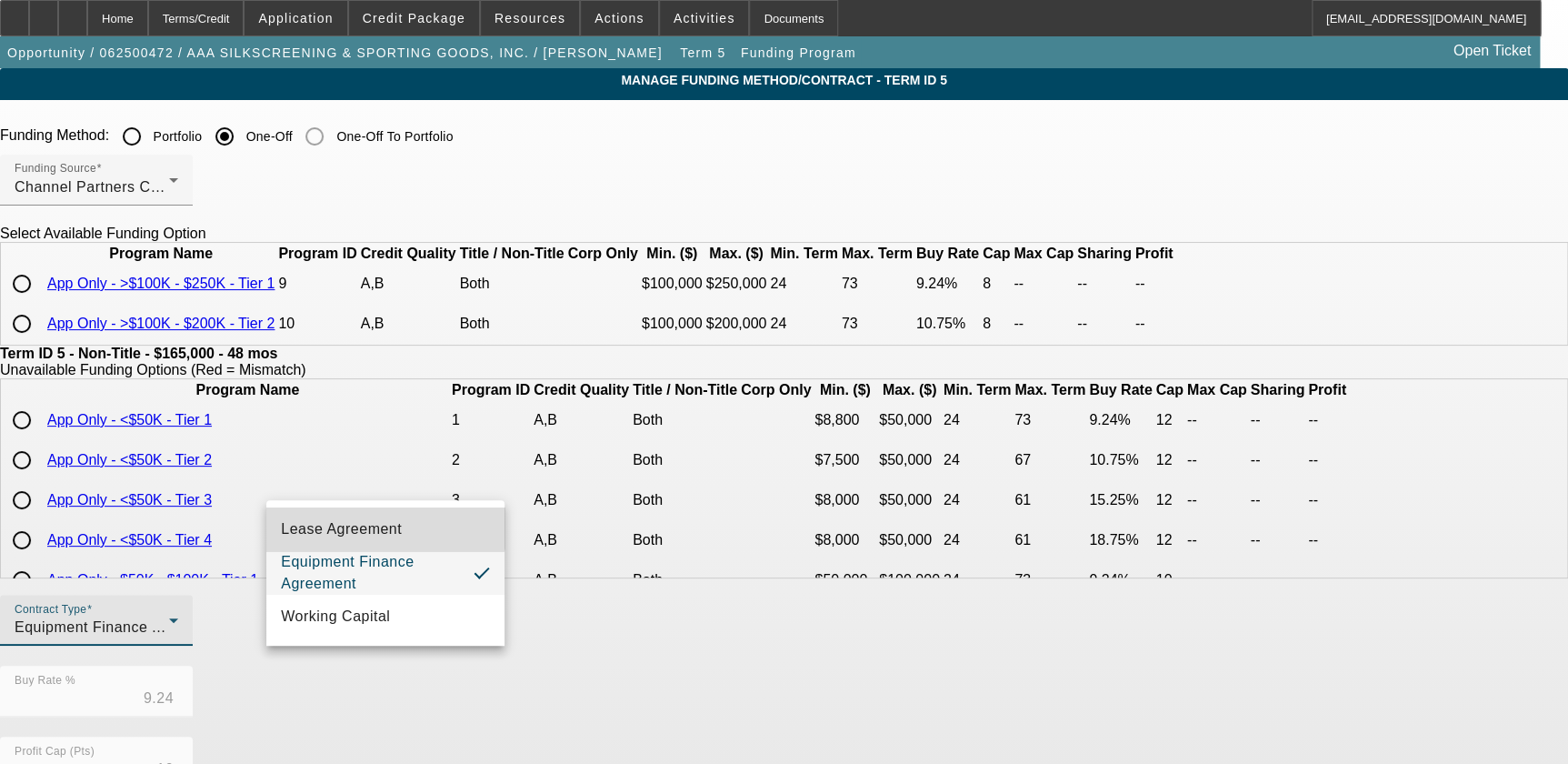
click at [381, 518] on span "Lease Agreement" at bounding box center [341, 529] width 121 height 22
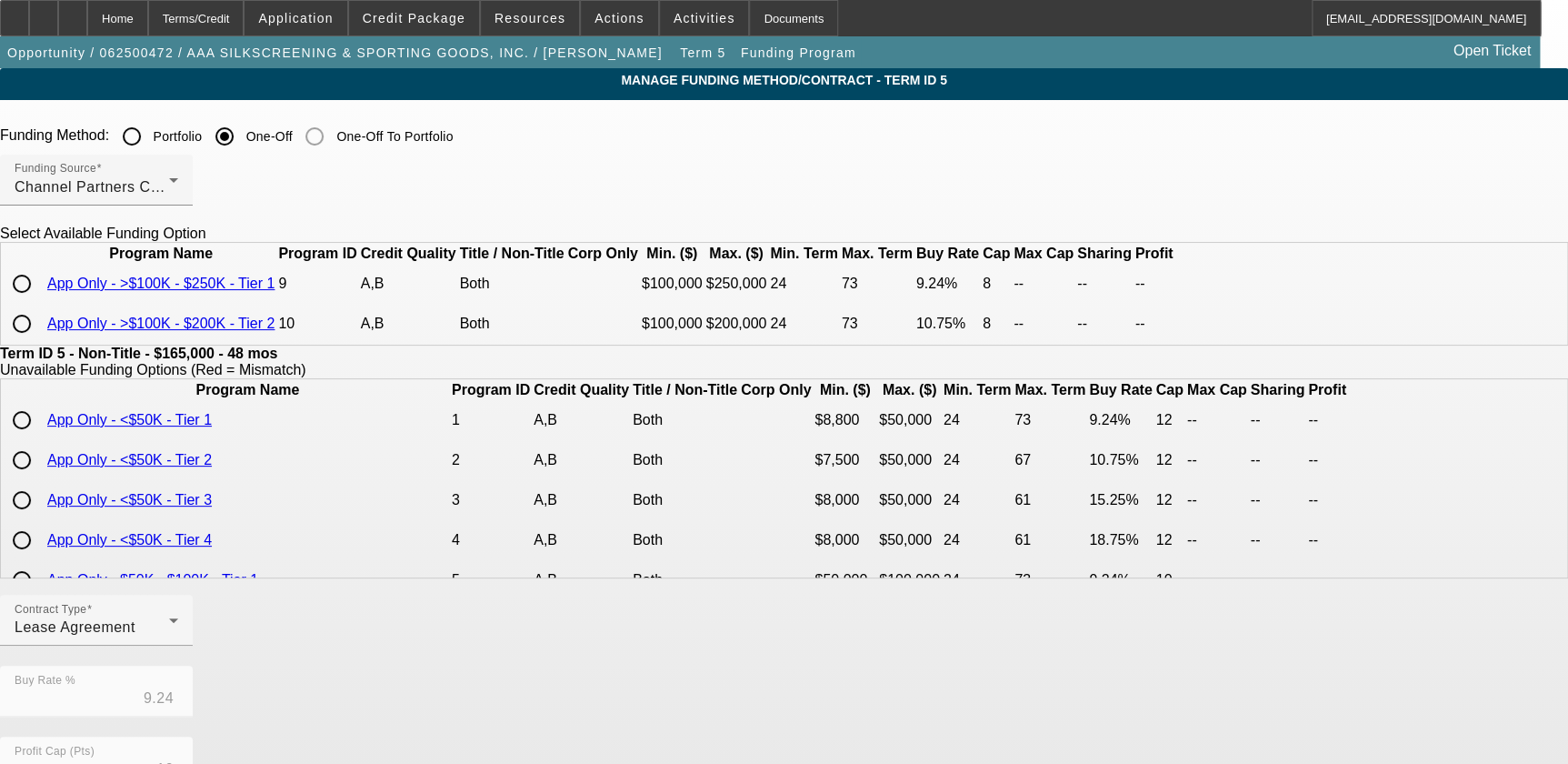
click at [231, 313] on app-term-manage-funding "Manage Funding Method/Contract - Term ID 5 Funding Method: Portfolio One-Off On…" at bounding box center [784, 642] width 1568 height 1148
click at [40, 302] on input "radio" at bounding box center [22, 283] width 37 height 37
radio input "true"
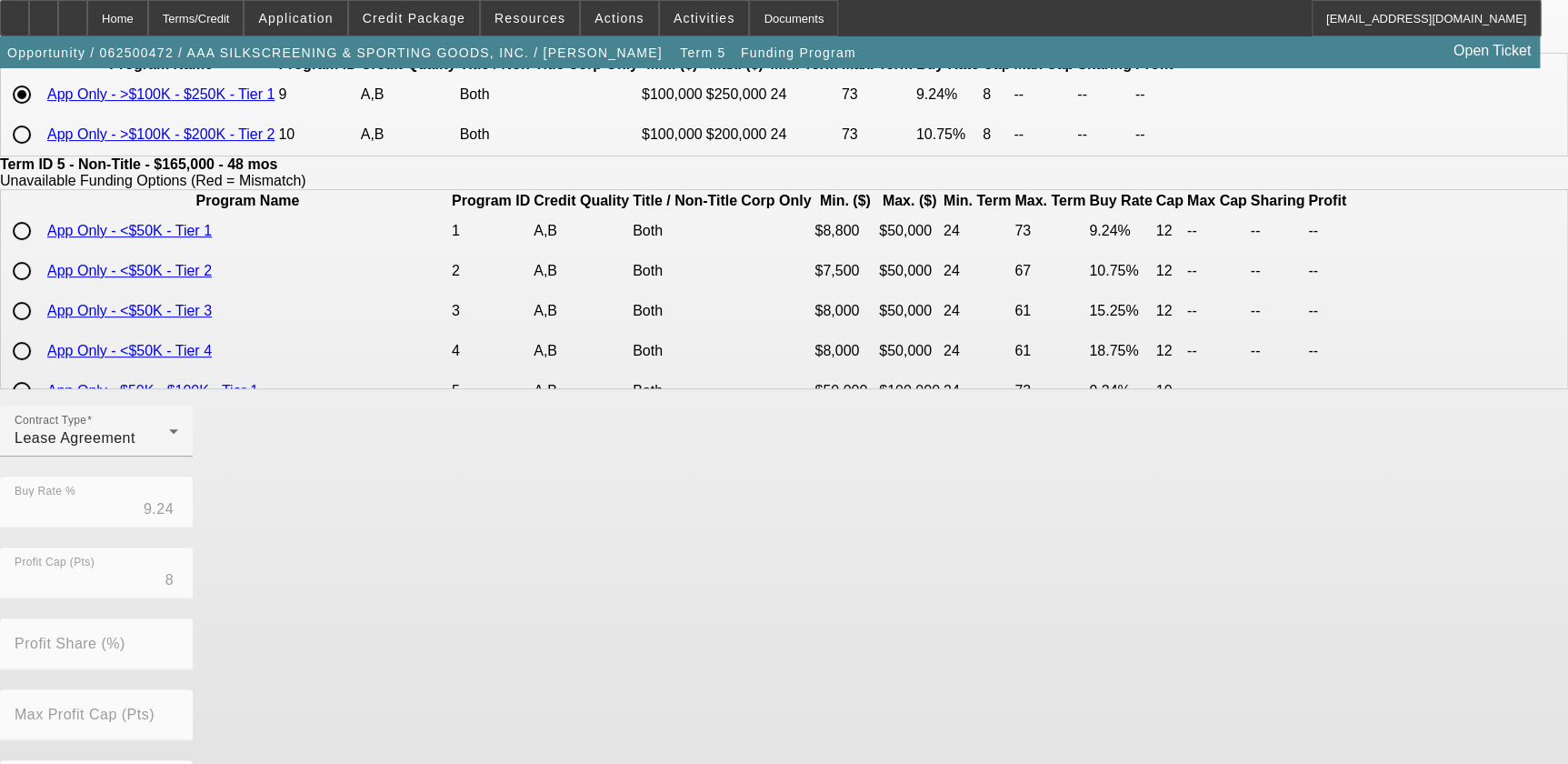
scroll to position [431, 0]
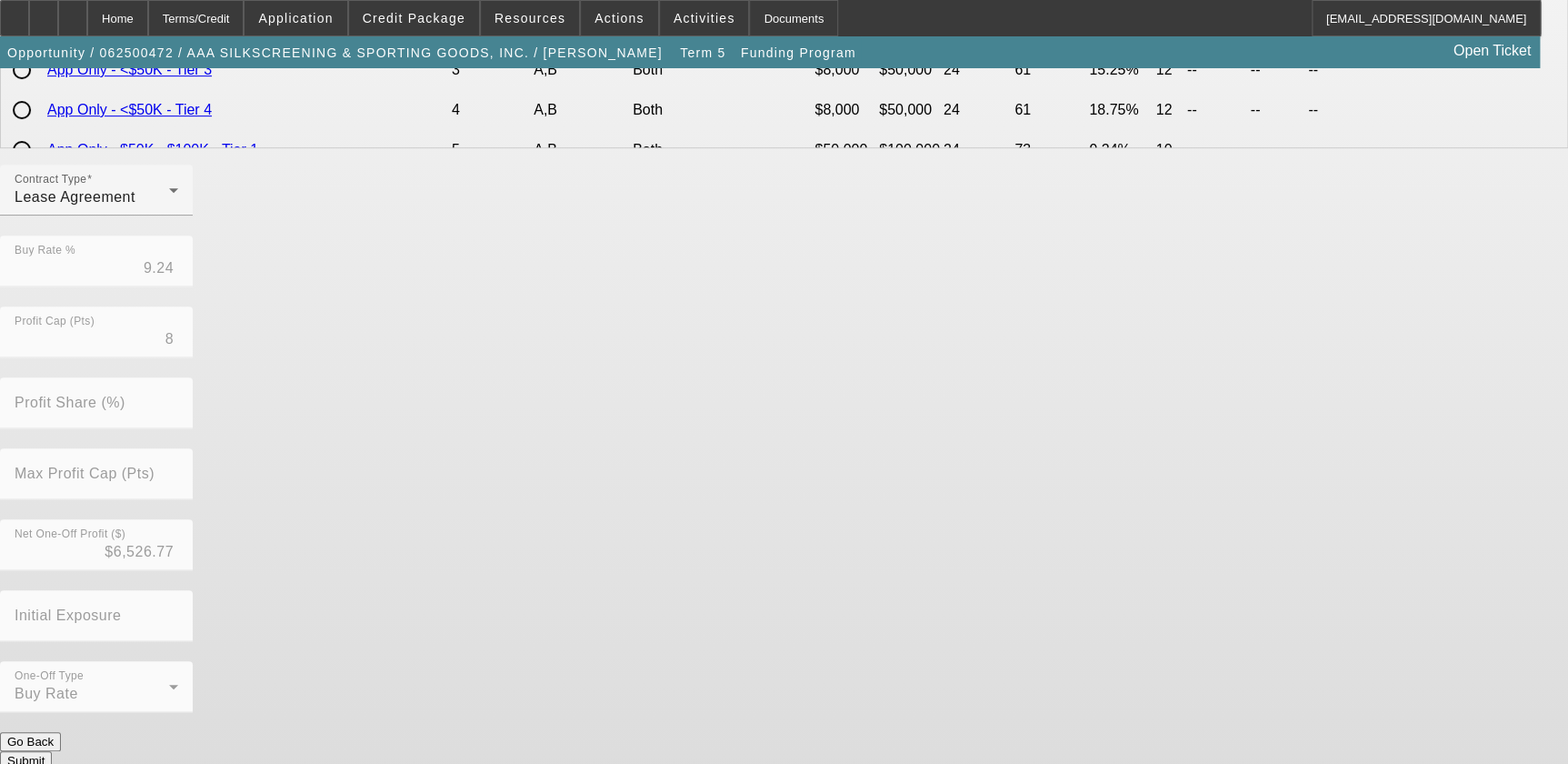
click at [52, 752] on button "Submit" at bounding box center [26, 761] width 52 height 19
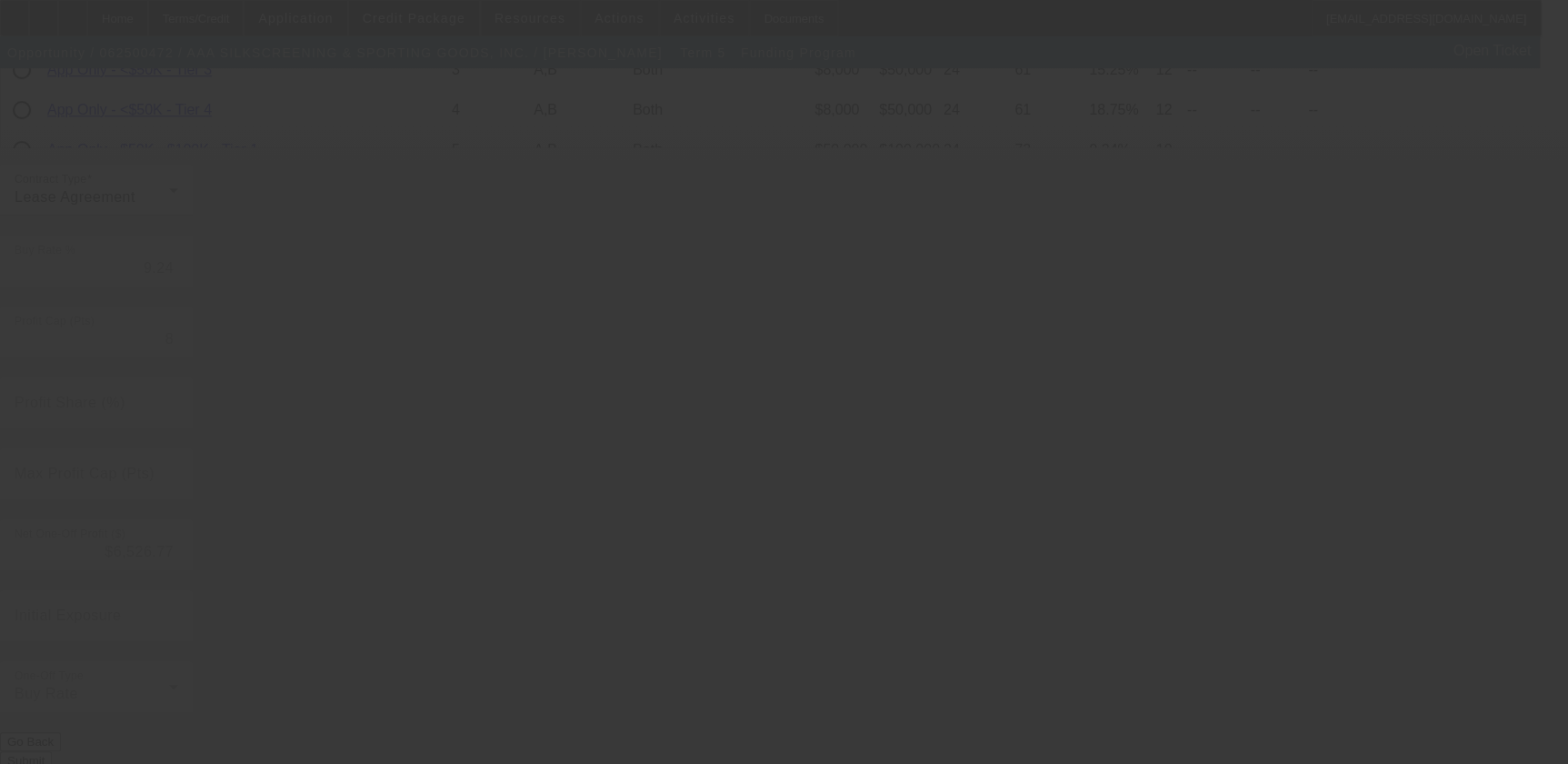
type input "10"
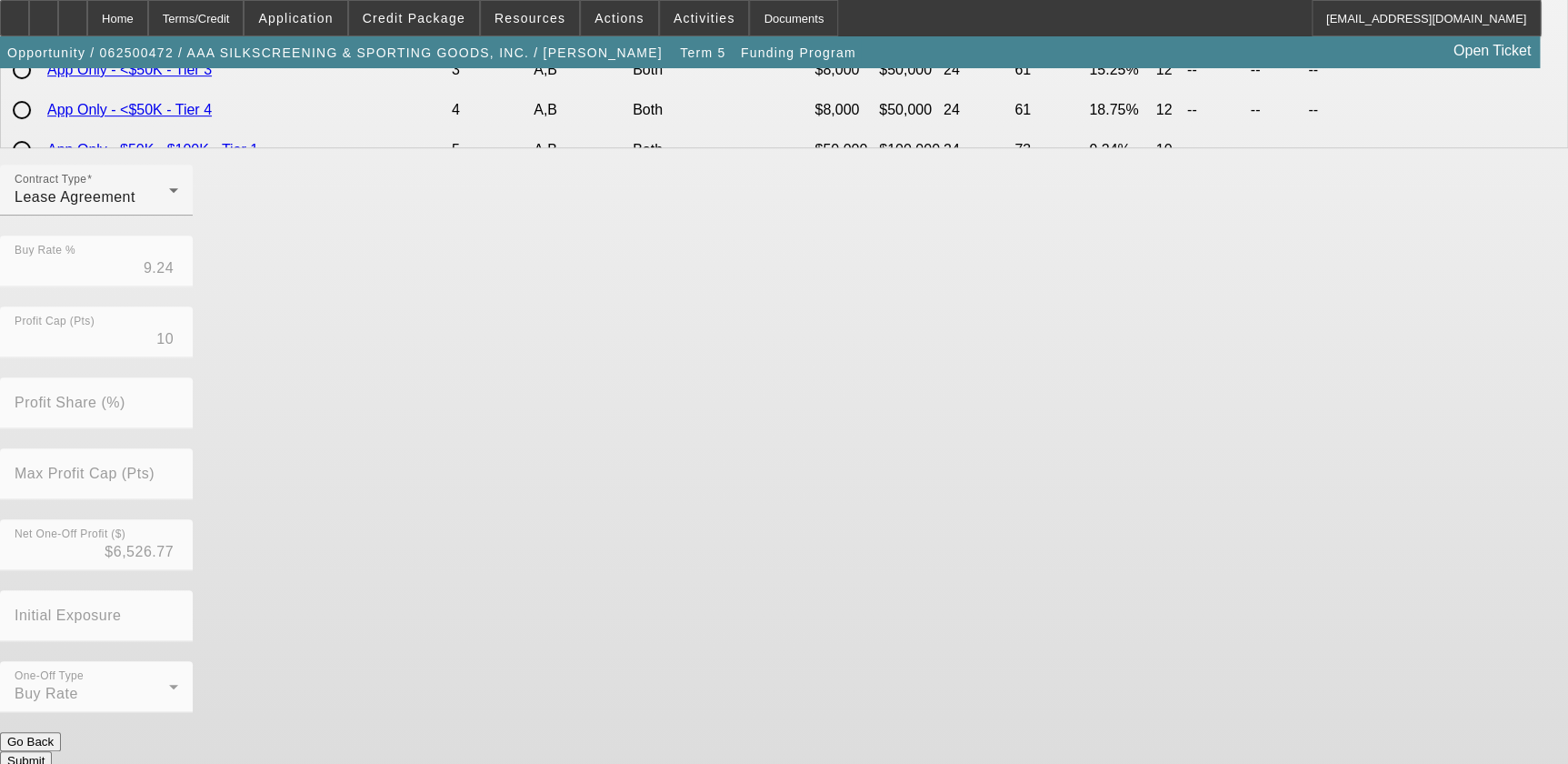
scroll to position [0, 0]
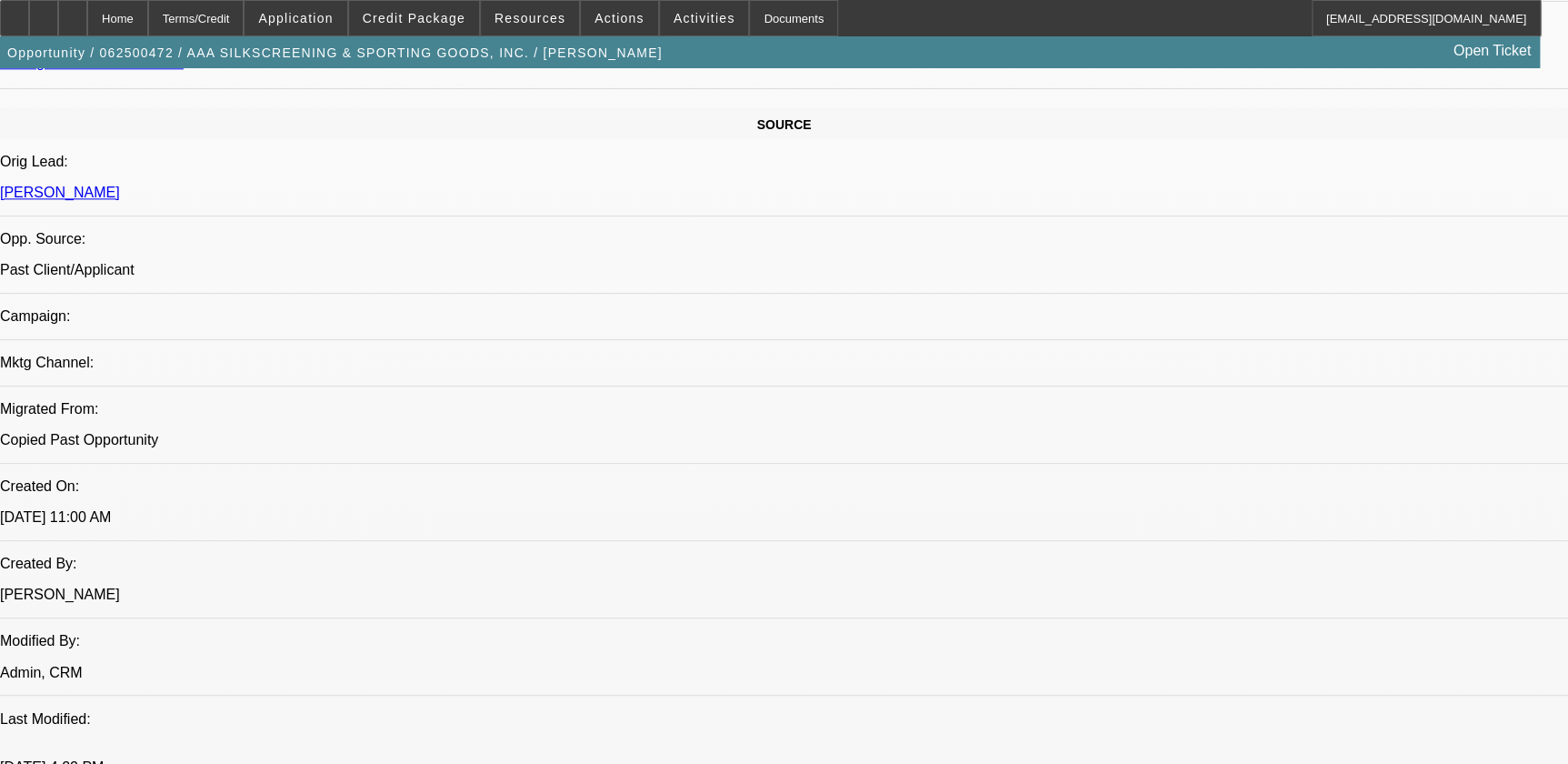
select select "0"
select select "5"
select select "0"
select select "6"
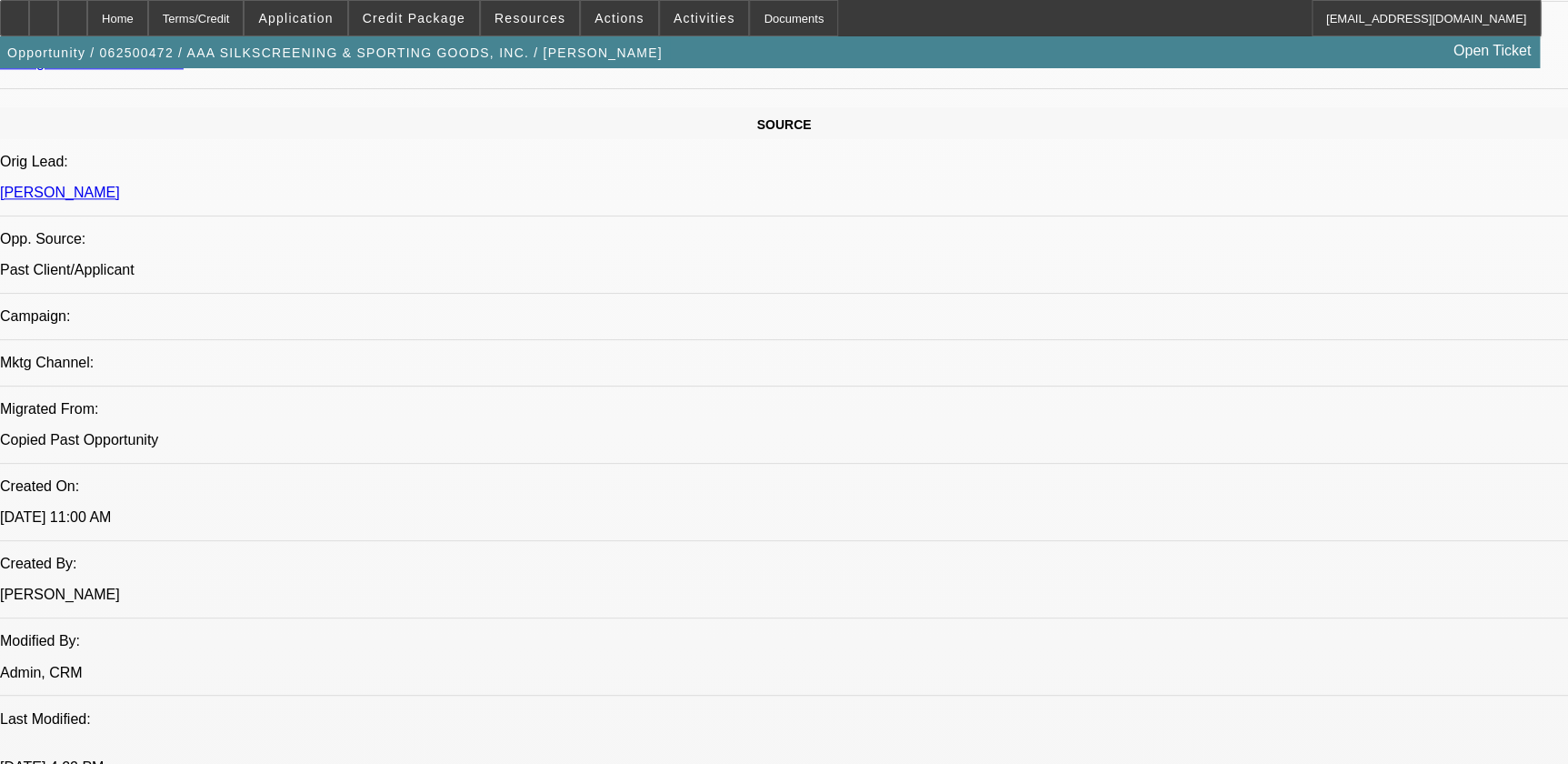
select select "0.1"
select select "2"
select select "0.1"
select select "4"
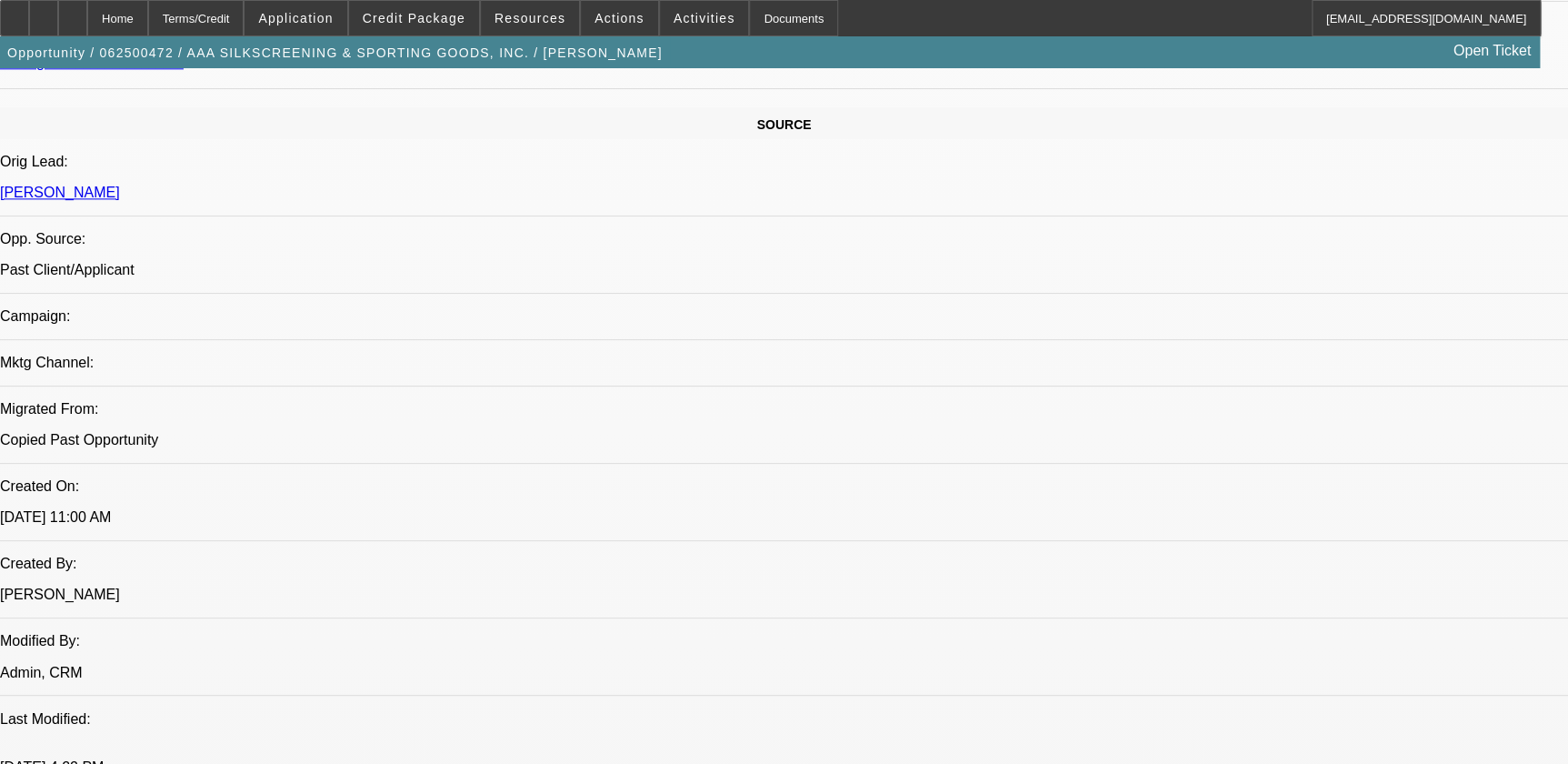
select select "0"
select select "2"
select select "0.1"
select select "4"
select select "0"
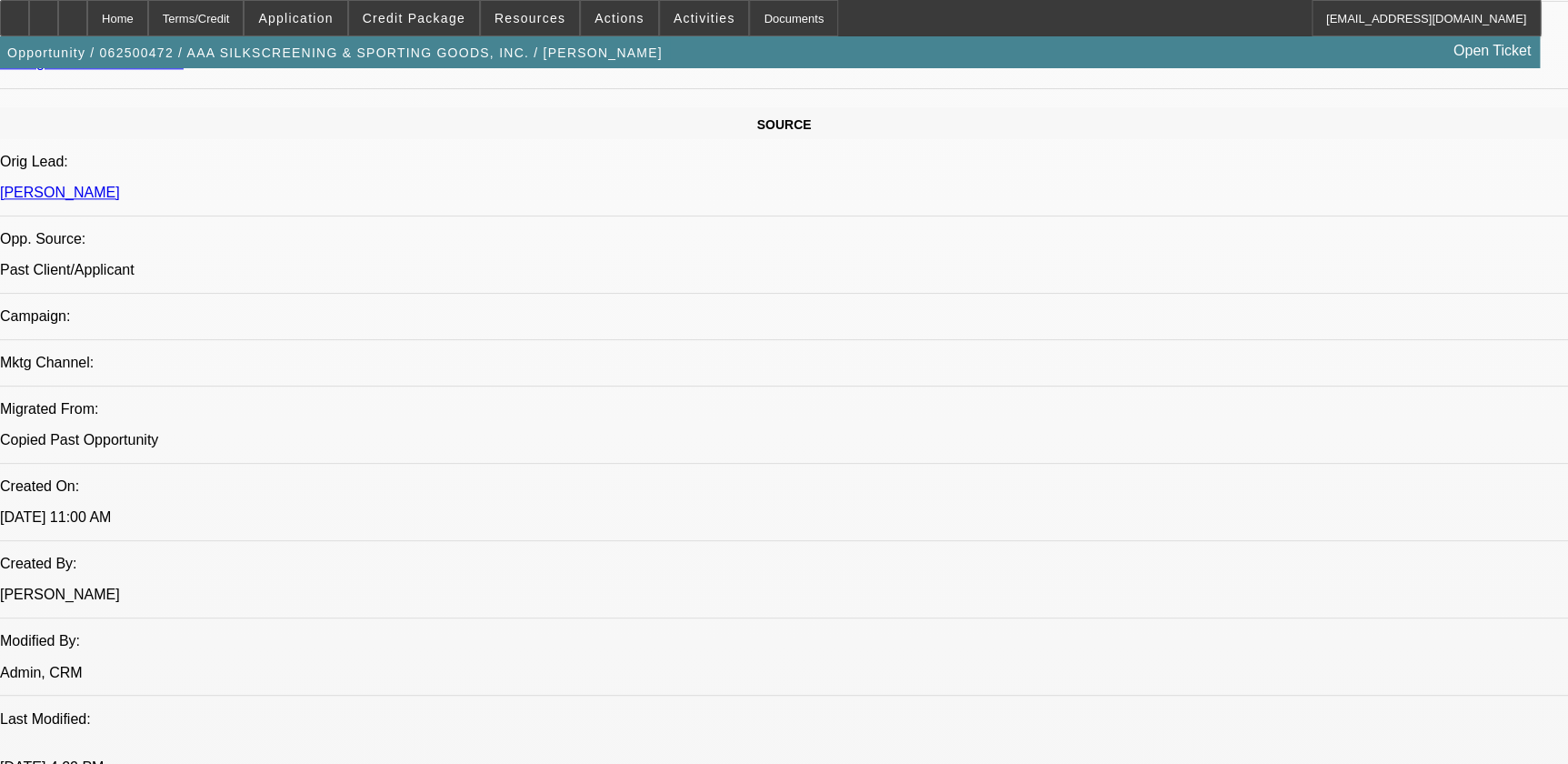
select select "2"
select select "0.1"
select select "4"
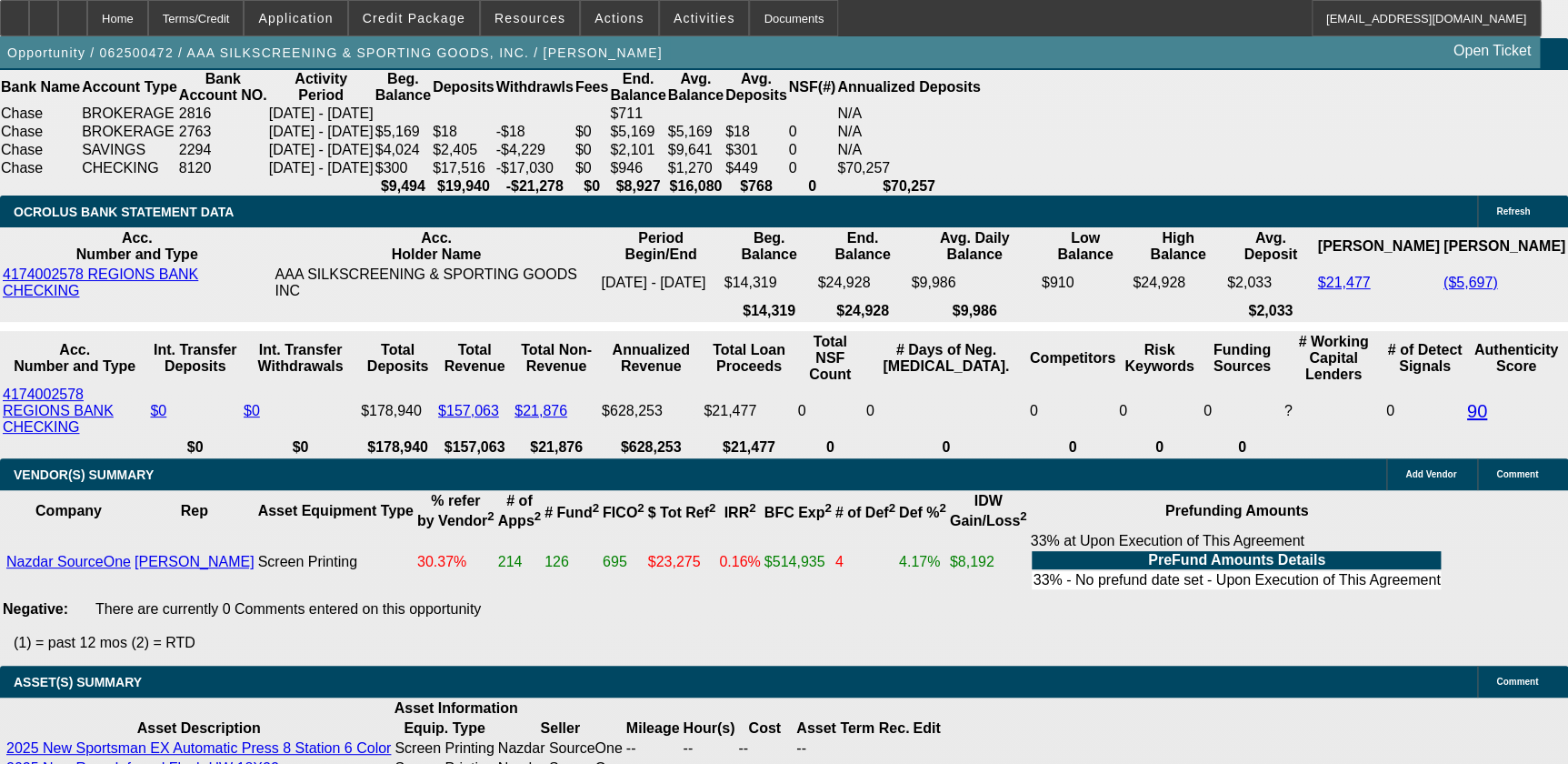
scroll to position [3803, 0]
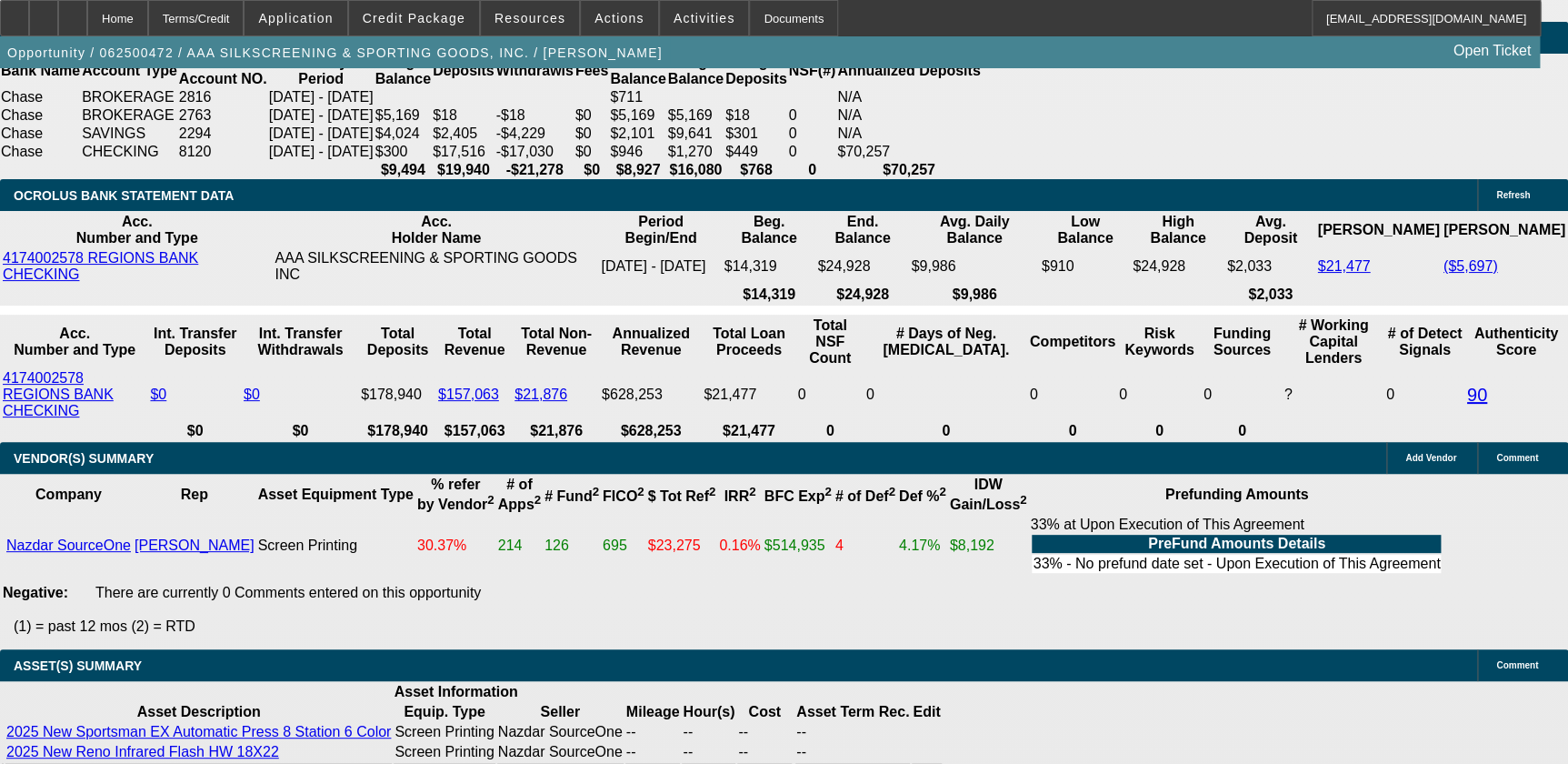
type input "UNKNOWN"
type input "7"
type input "$24,435.60"
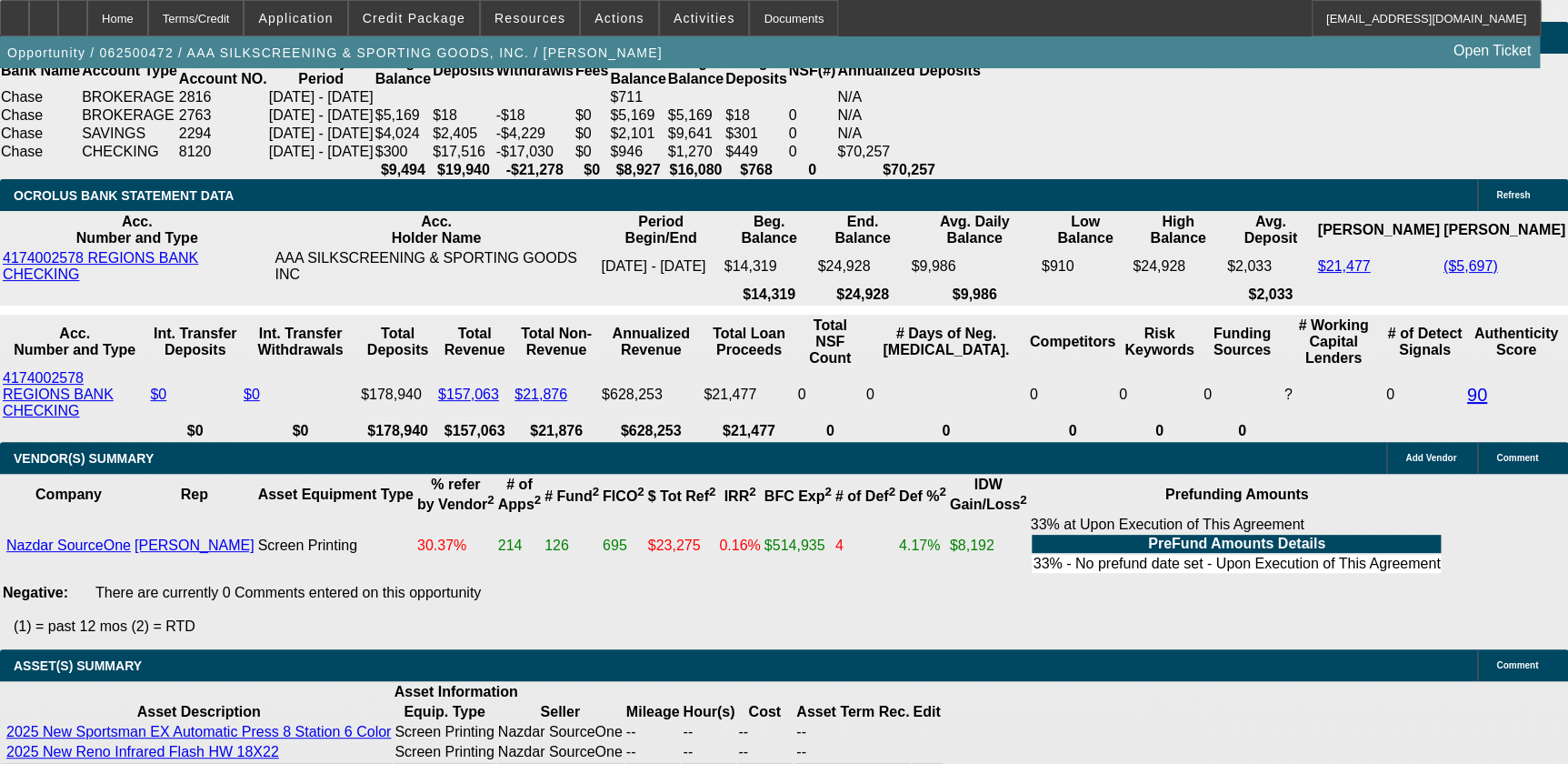
type input "72"
type input "$3,132.18"
type input "72"
select select "4"
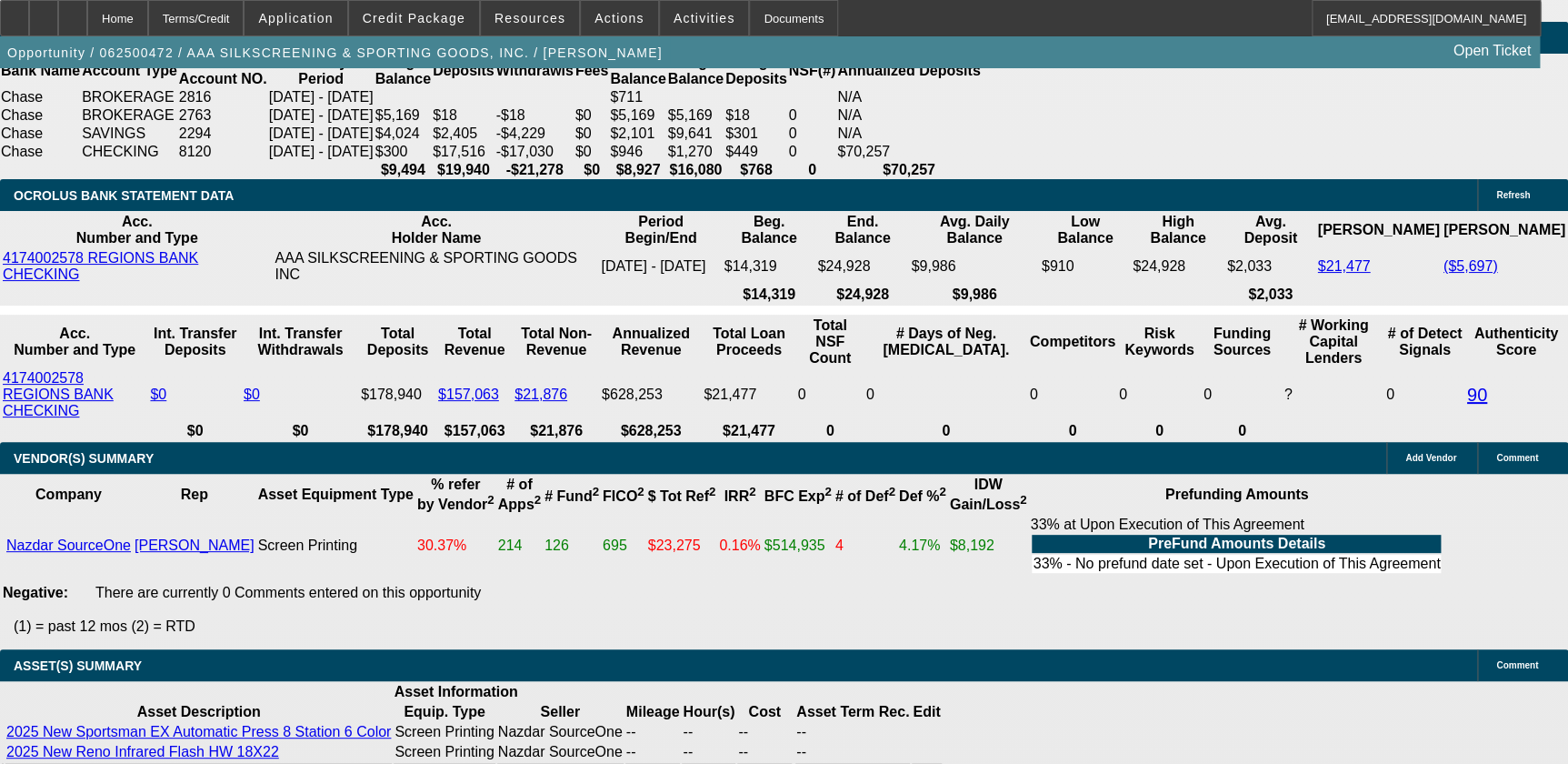
drag, startPoint x: 359, startPoint y: 441, endPoint x: 382, endPoint y: 456, distance: 27.5
select select "0.1"
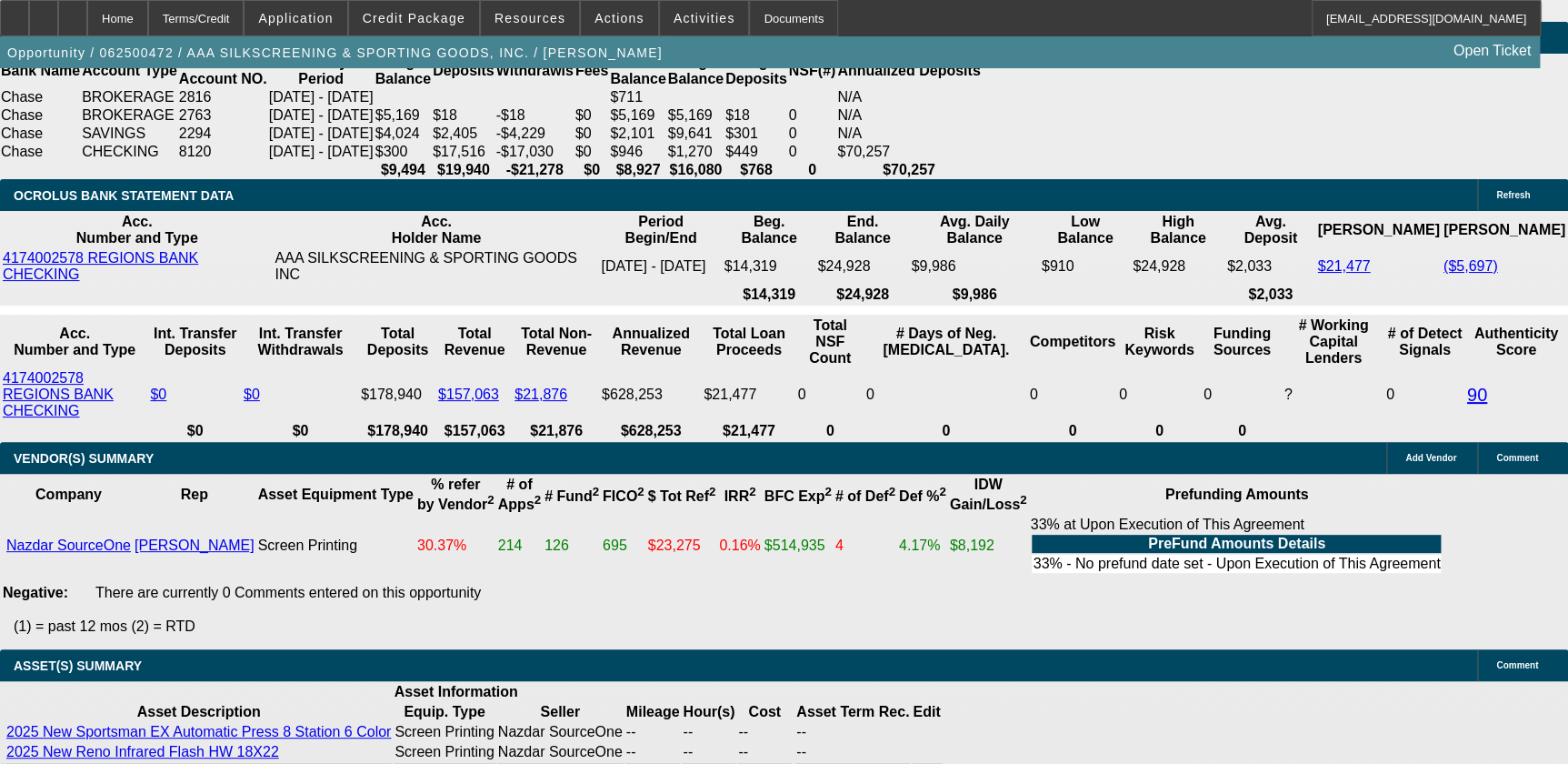
type input "$16,500.00"
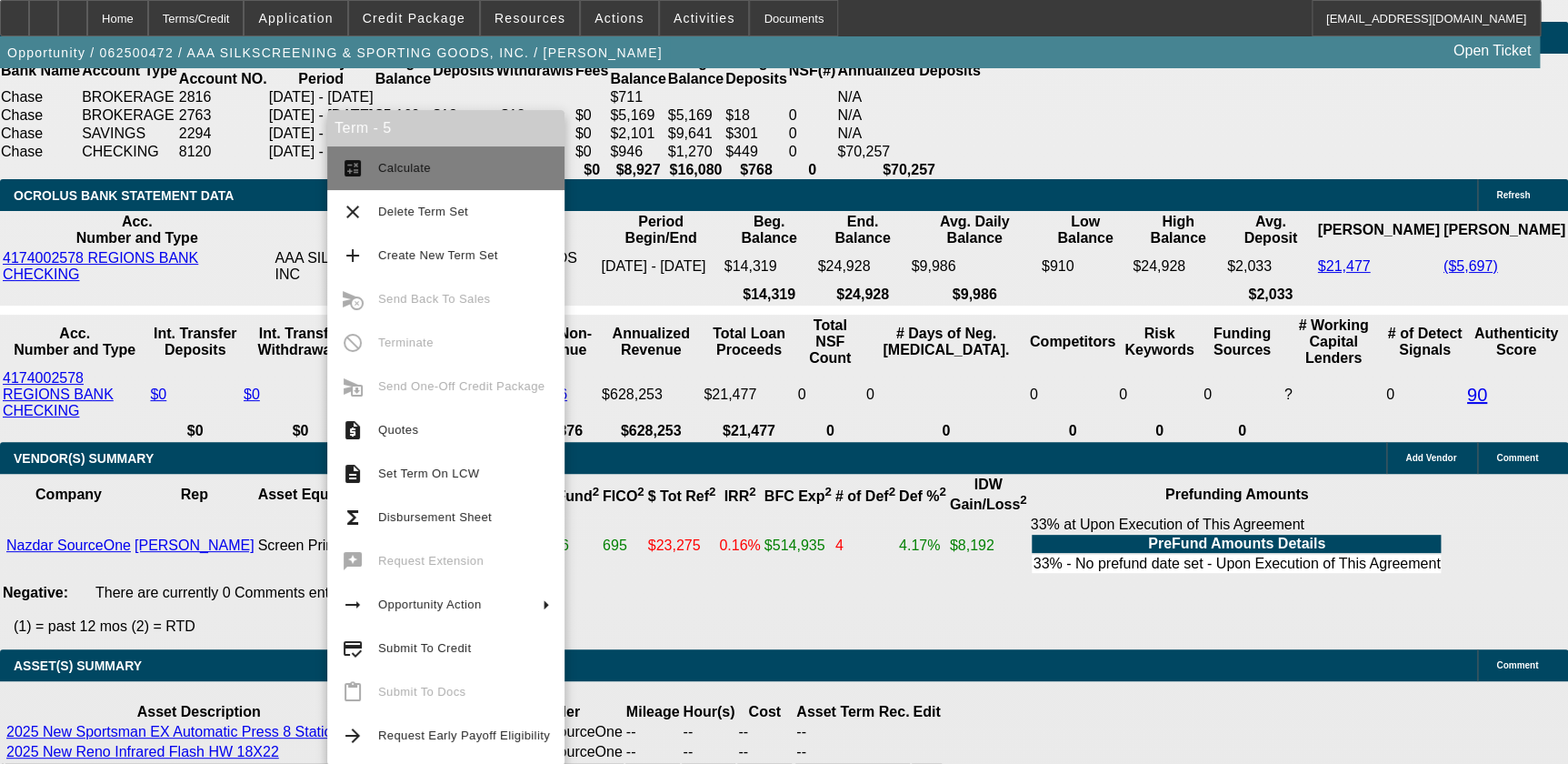
click at [435, 173] on span "Calculate" at bounding box center [464, 168] width 172 height 22
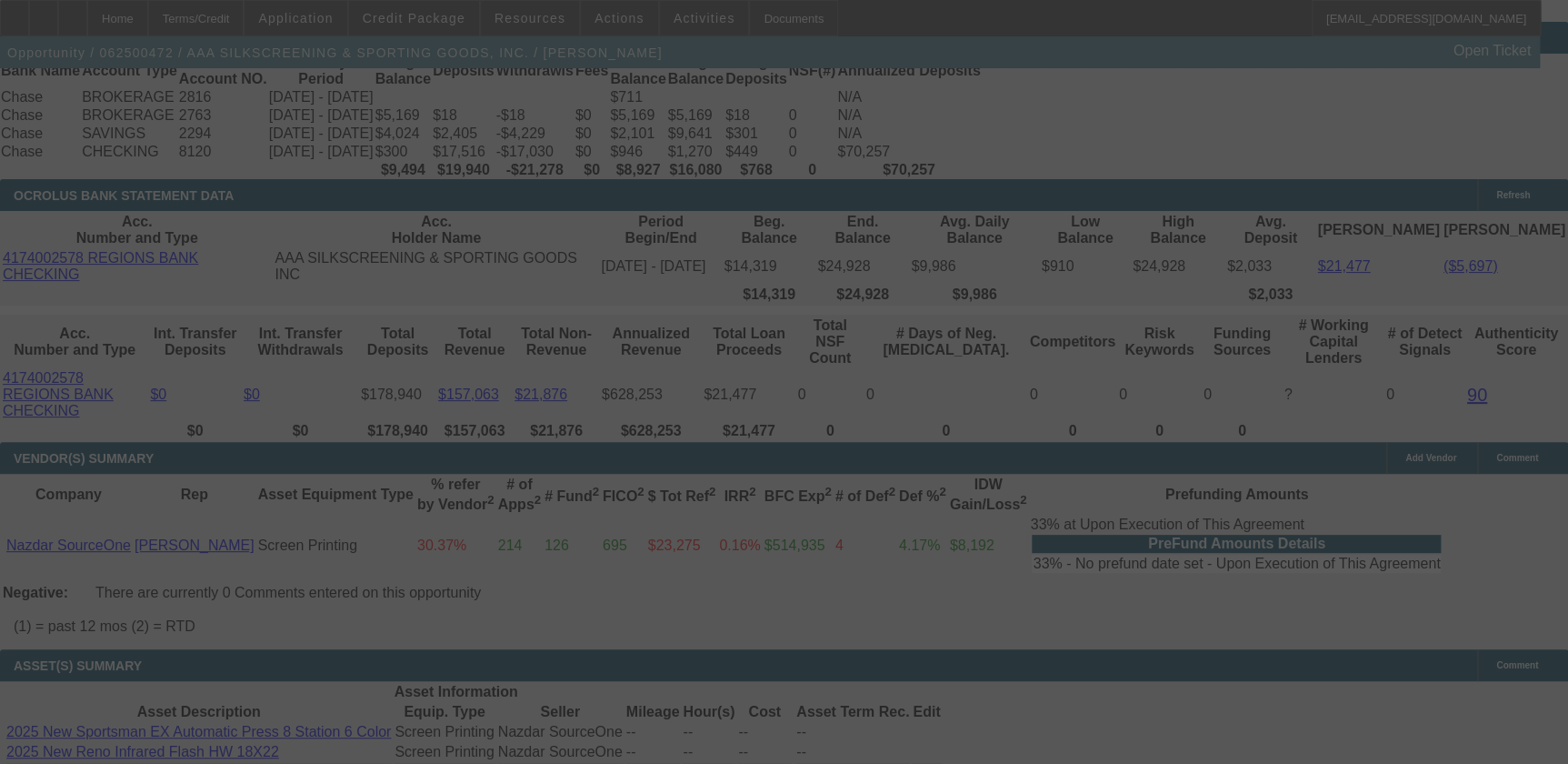
select select "0"
select select "5"
select select "0.1"
select select "4"
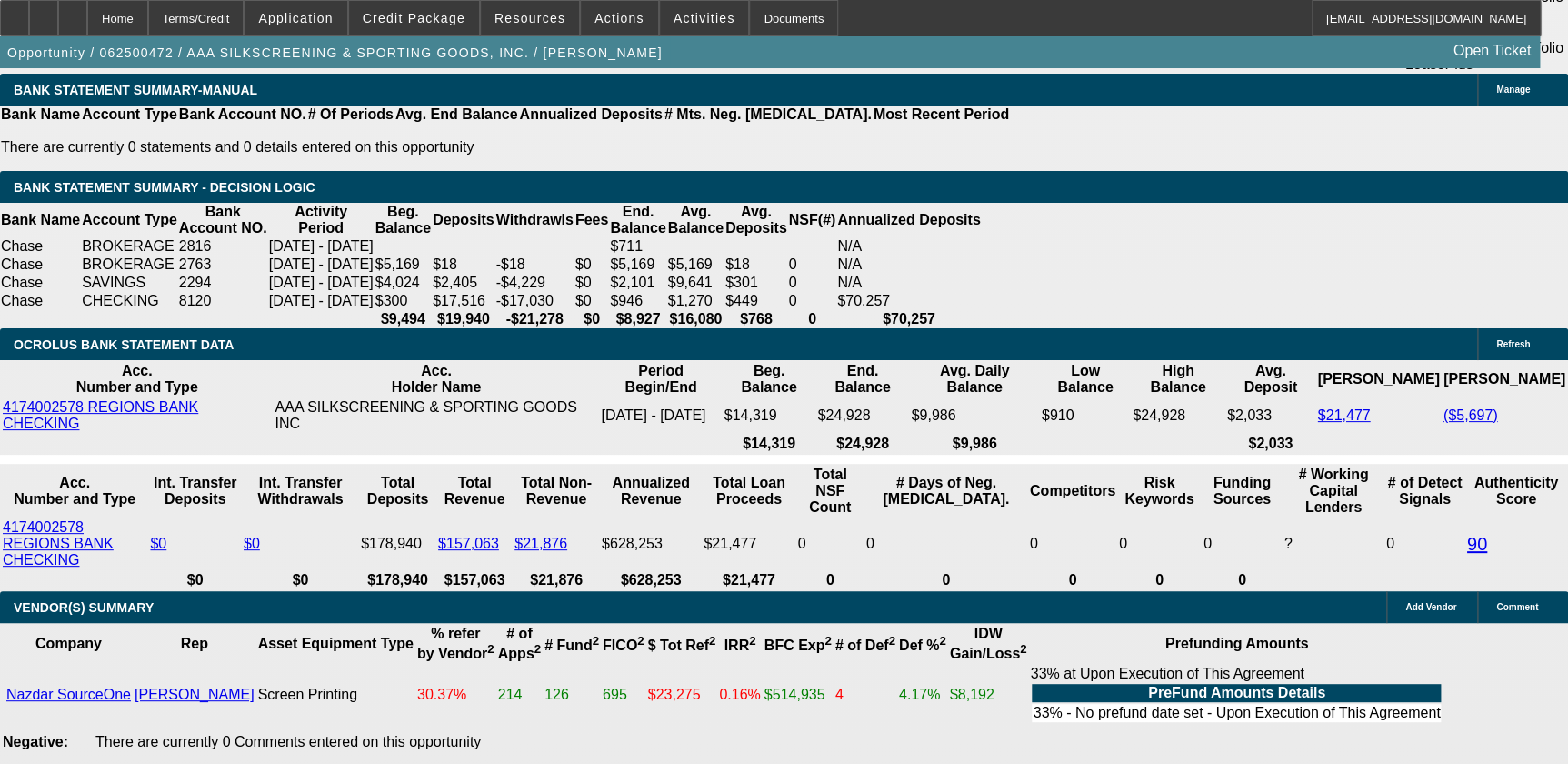
scroll to position [3637, 0]
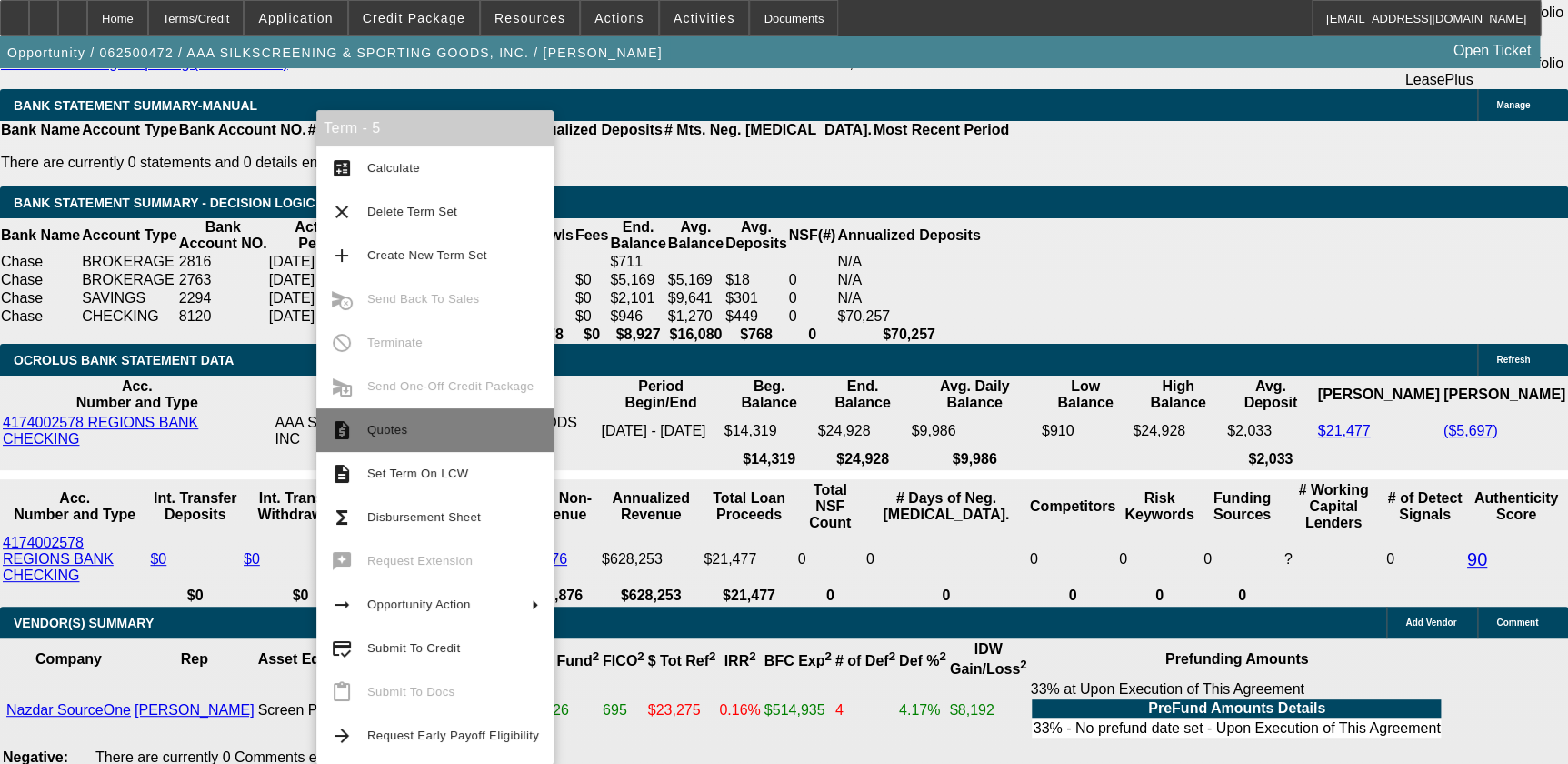
click at [444, 434] on span "Quotes" at bounding box center [453, 430] width 172 height 22
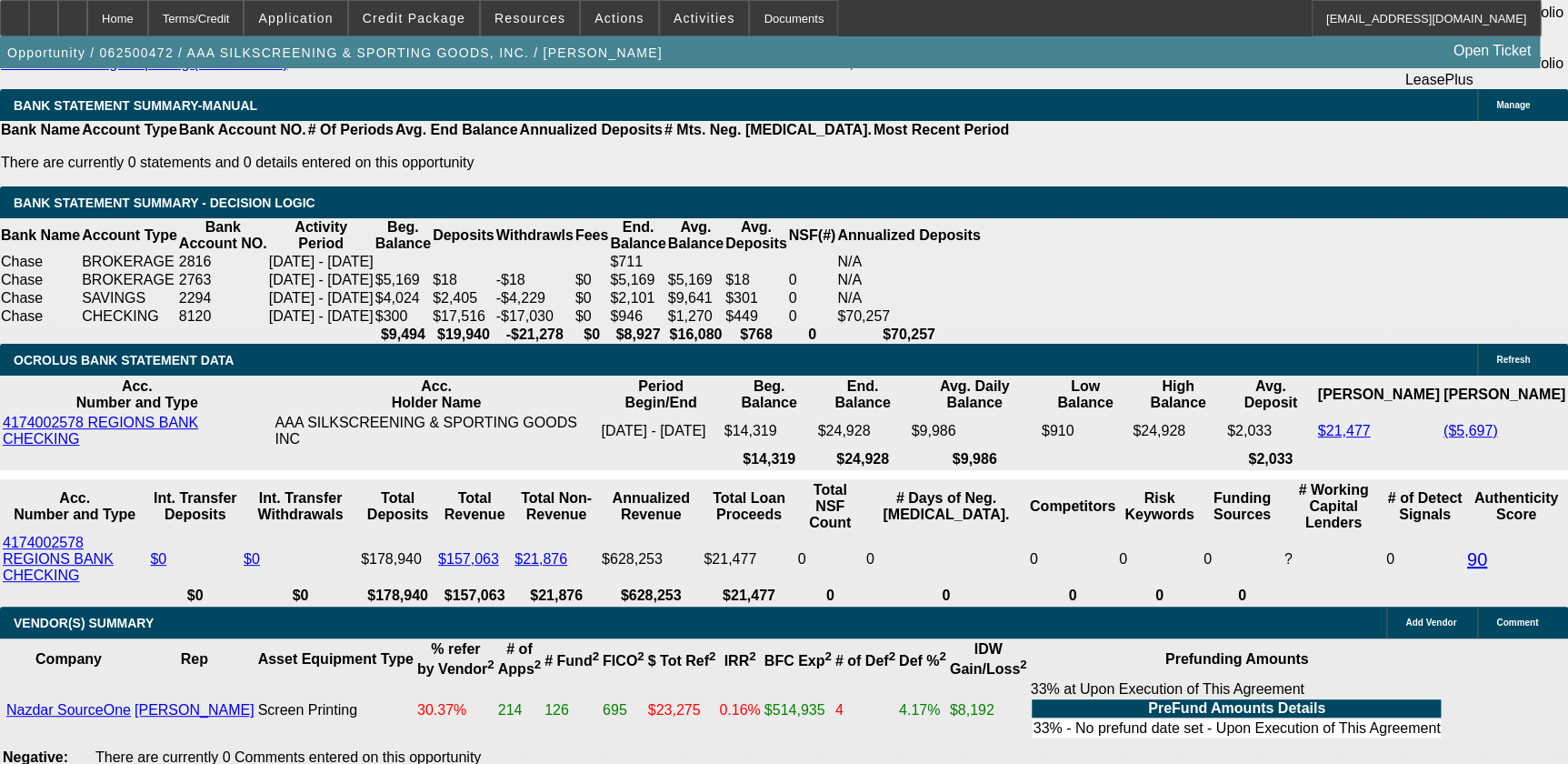
scroll to position [3720, 0]
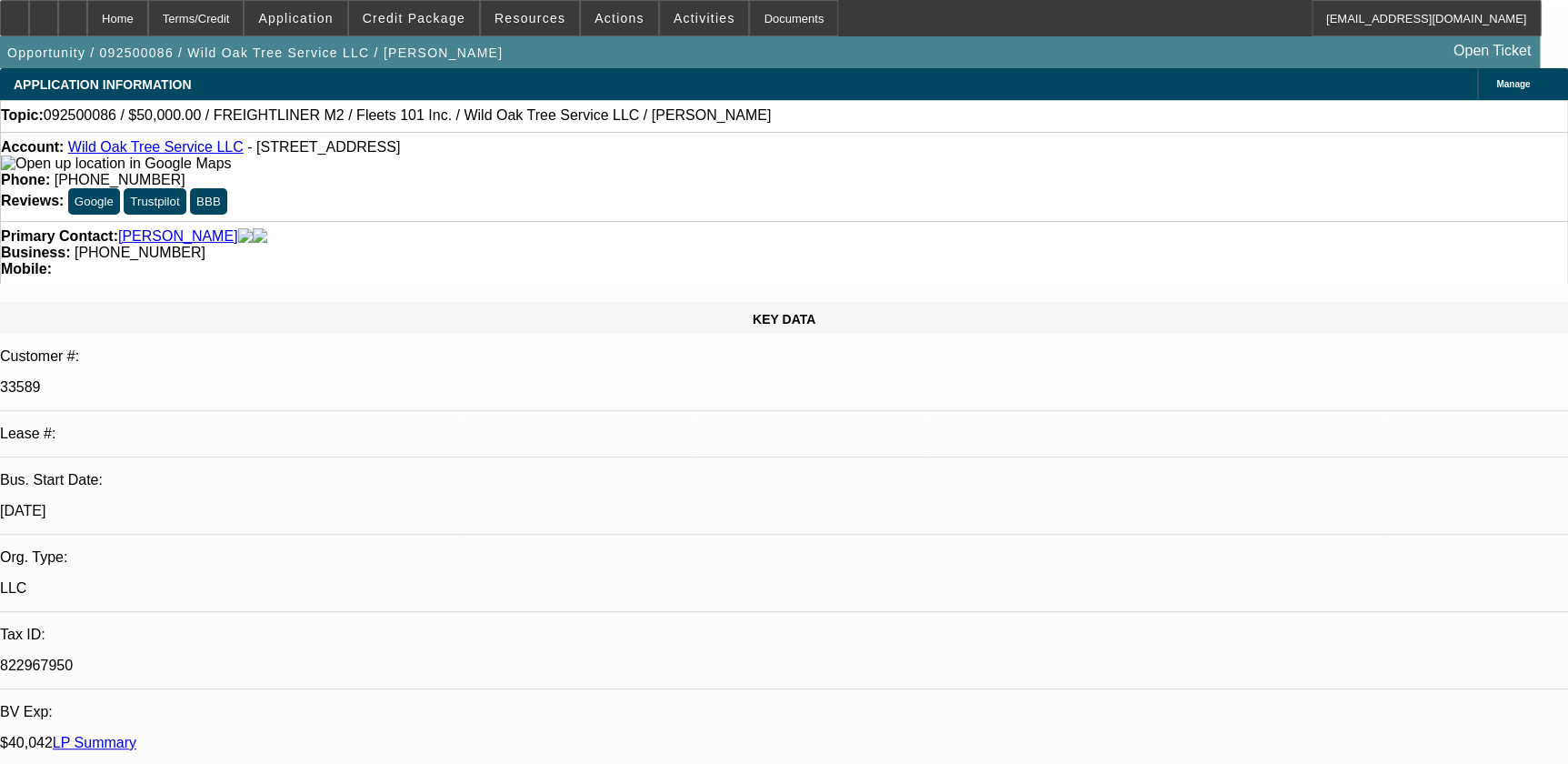
select select "0"
select select "2"
select select "0"
select select "2"
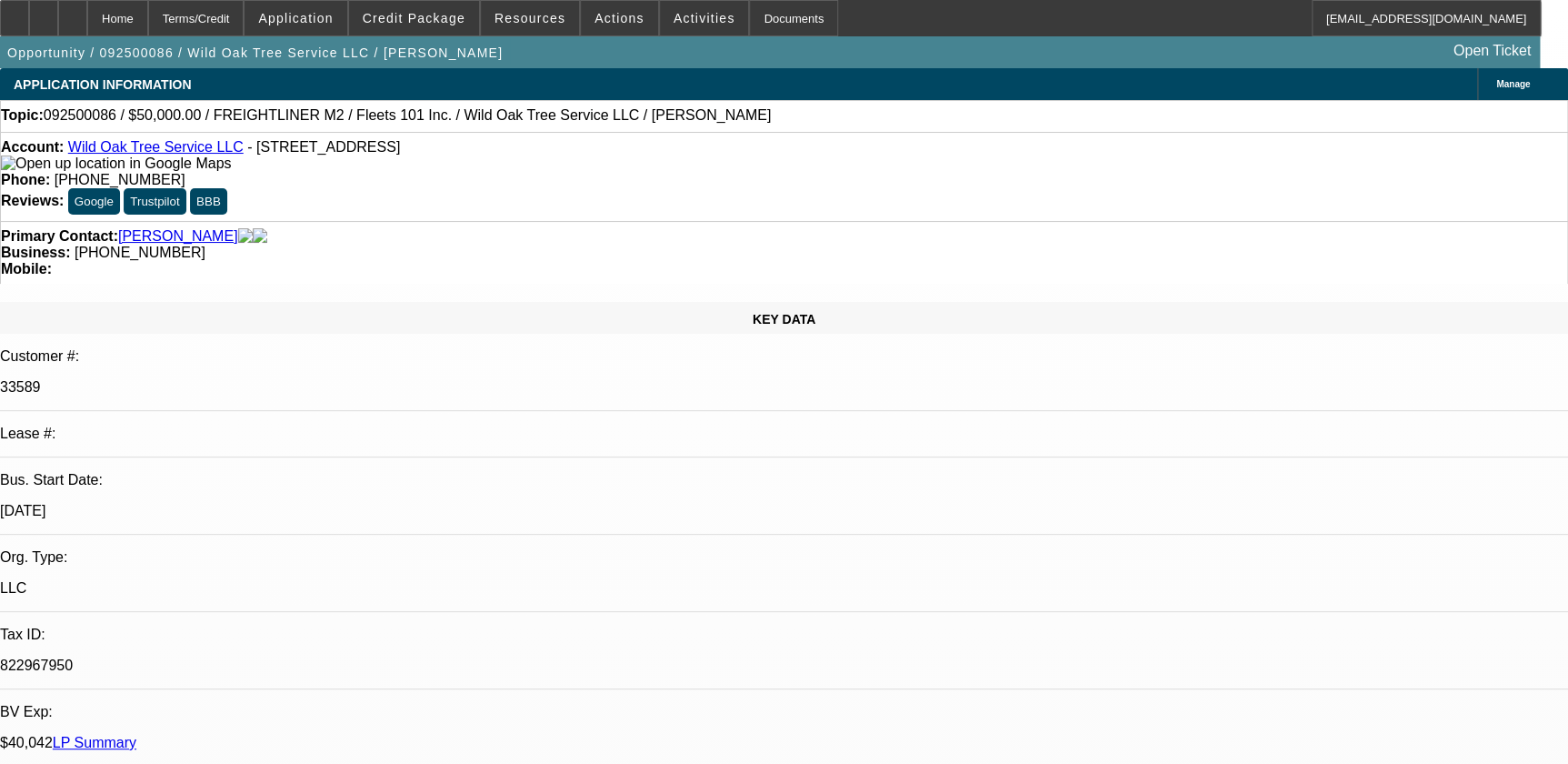
select select "0"
select select "2"
select select "0.1"
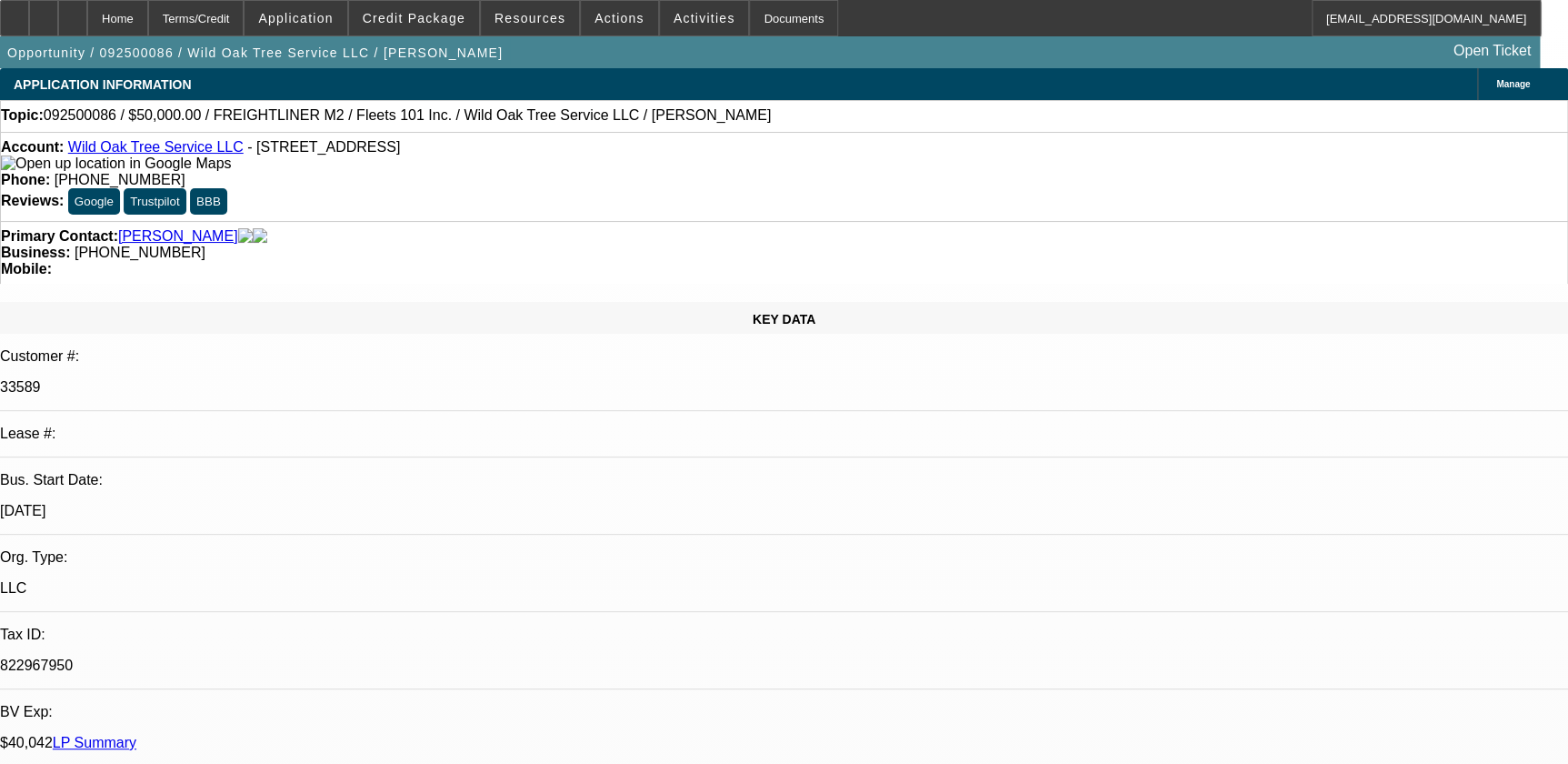
select select "2"
select select "0.1"
select select "1"
select select "2"
select select "6"
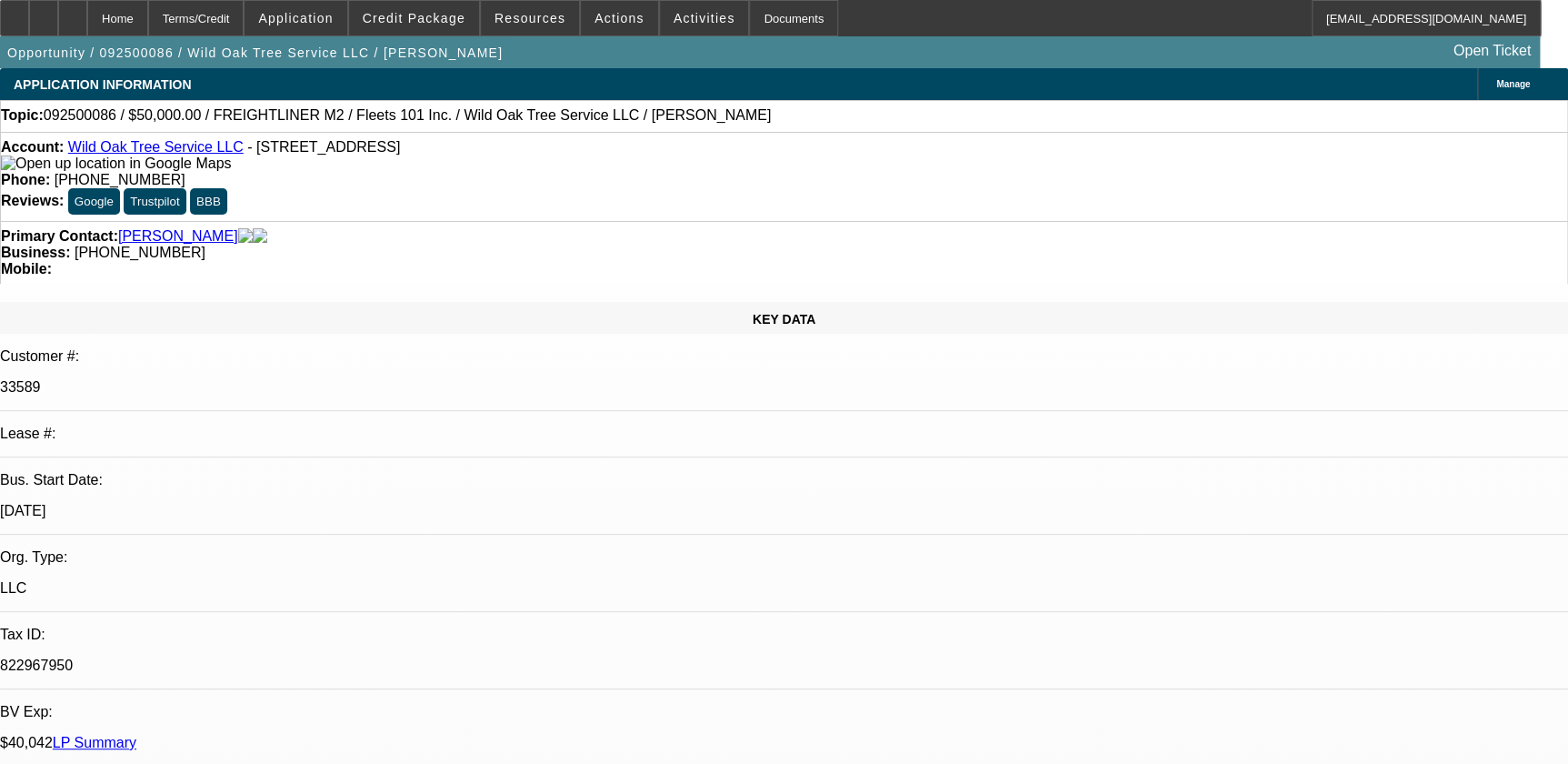
select select "1"
select select "2"
select select "6"
select select "1"
select select "2"
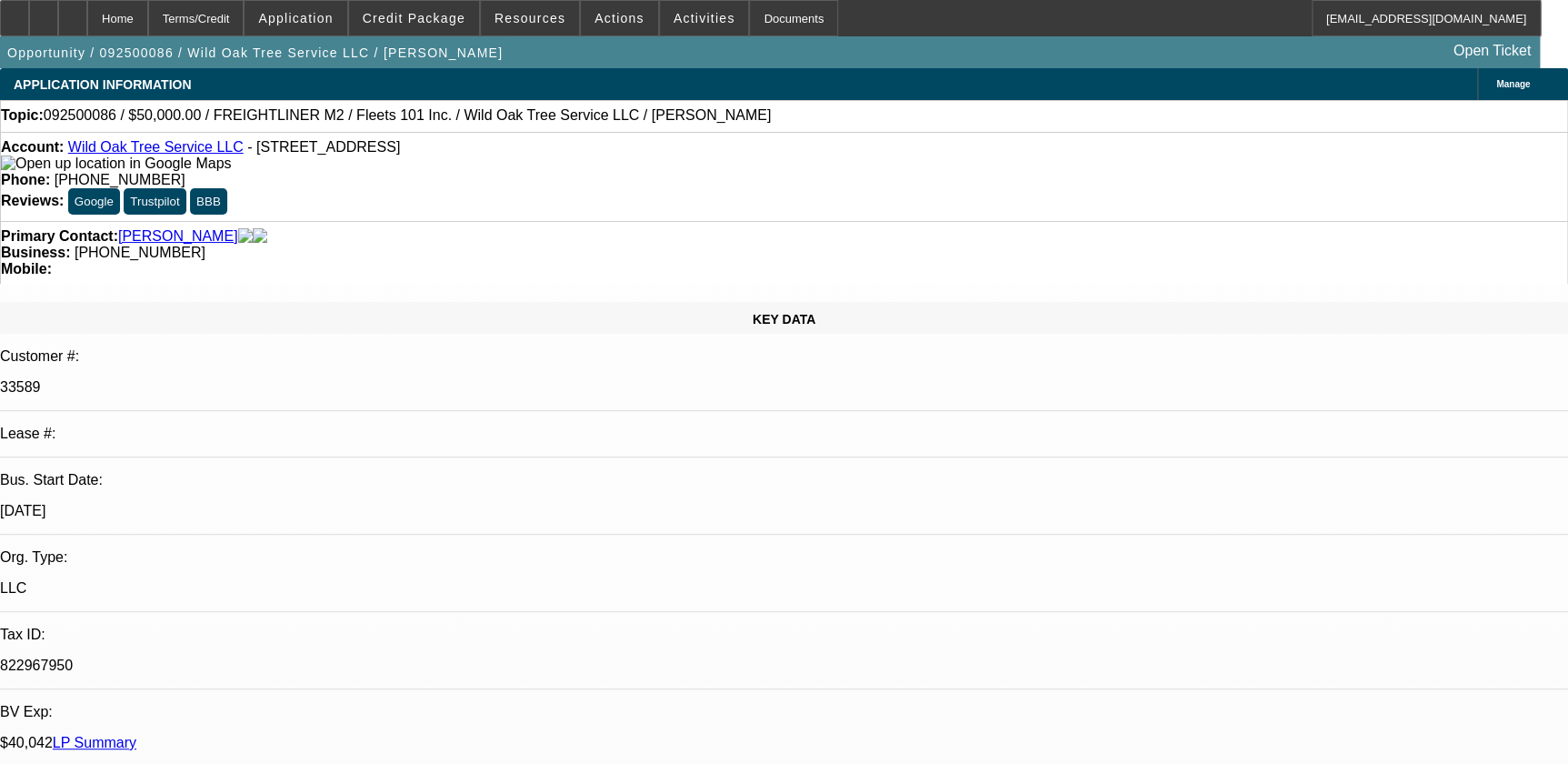
select select "4"
select select "1"
select select "2"
select select "4"
click at [87, 21] on div at bounding box center [73, 18] width 29 height 37
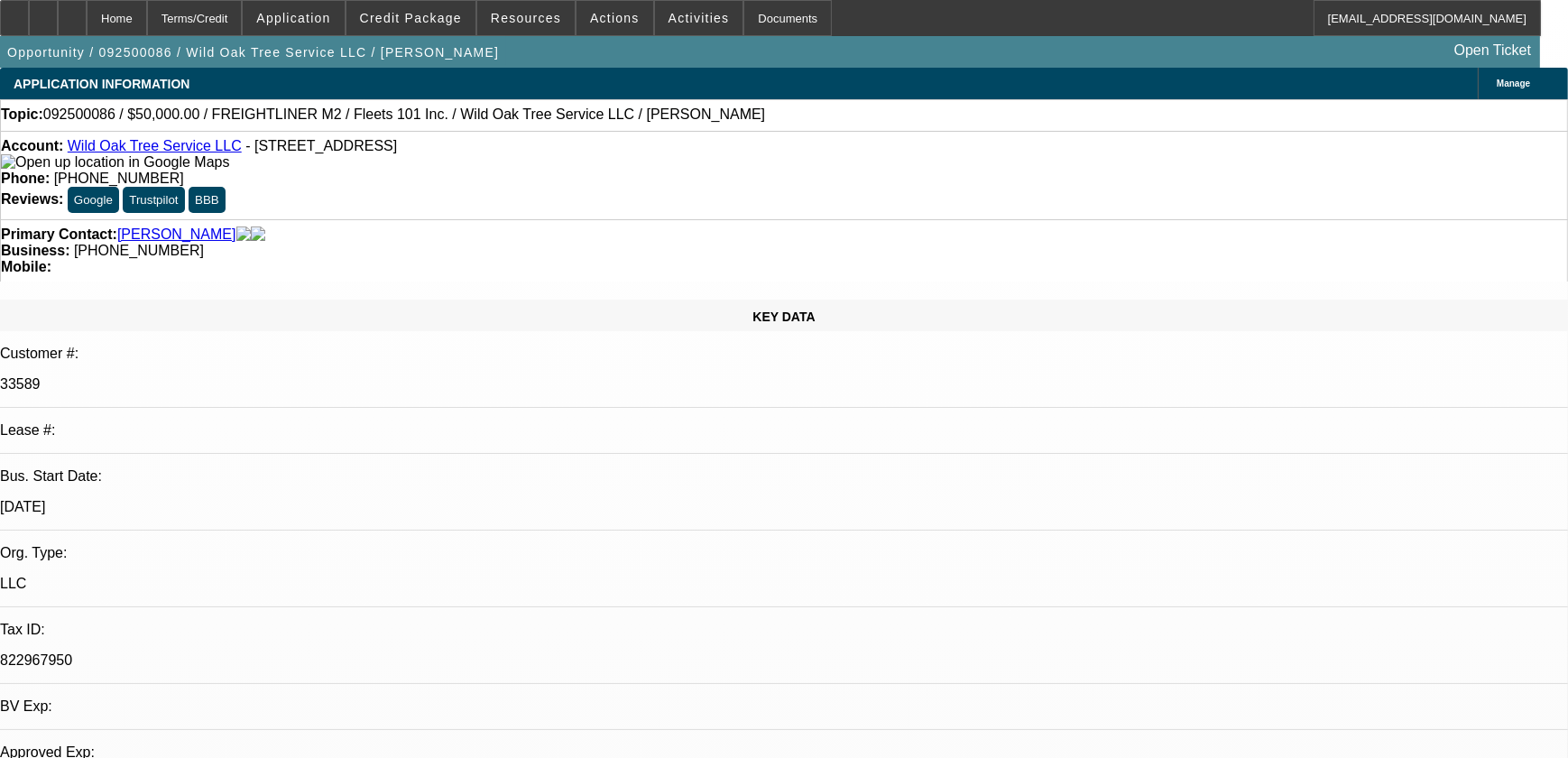
select select "0"
select select "2"
select select "0"
select select "2"
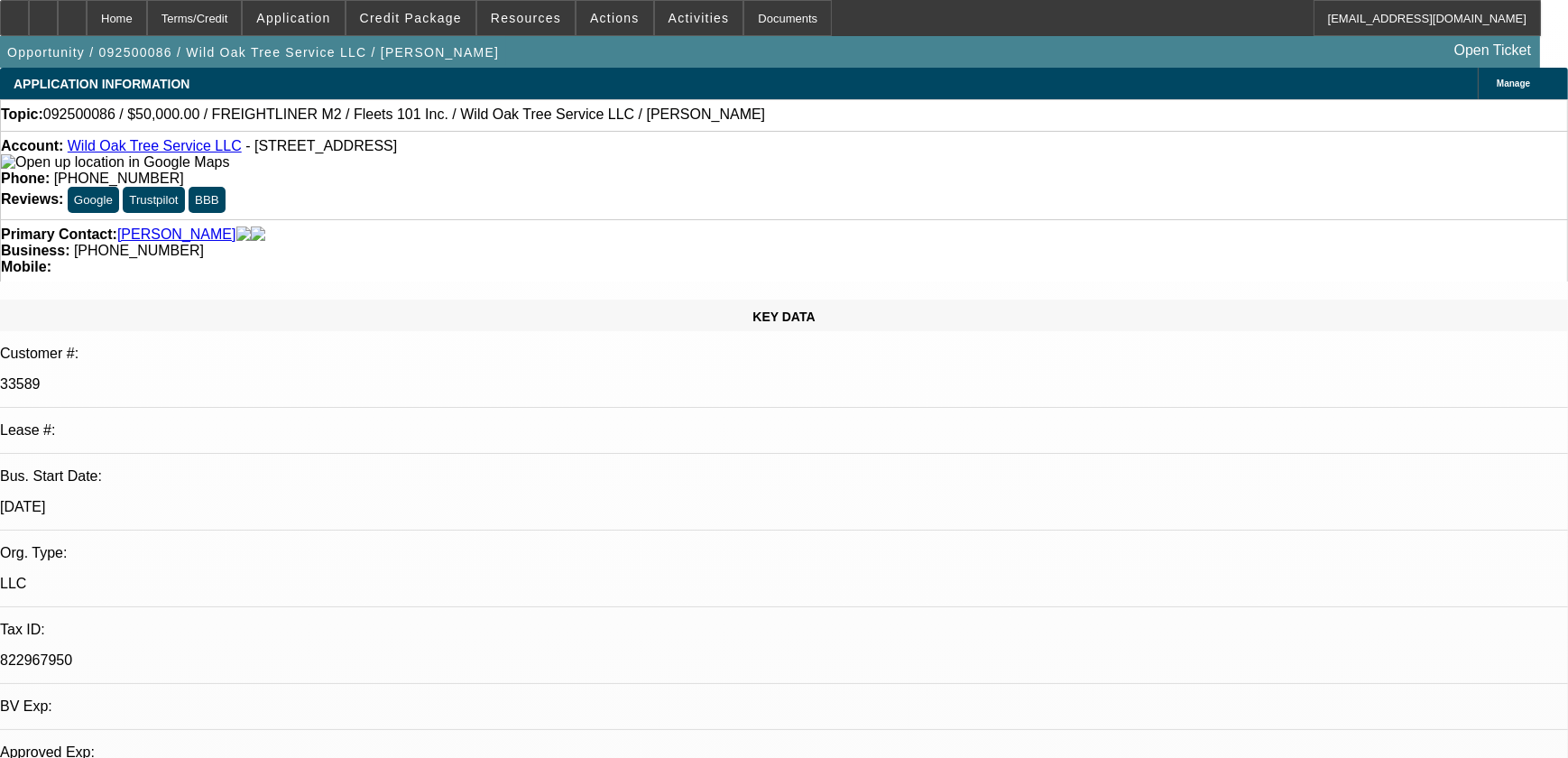
select select "0.1"
select select "2"
select select "0.1"
select select "1"
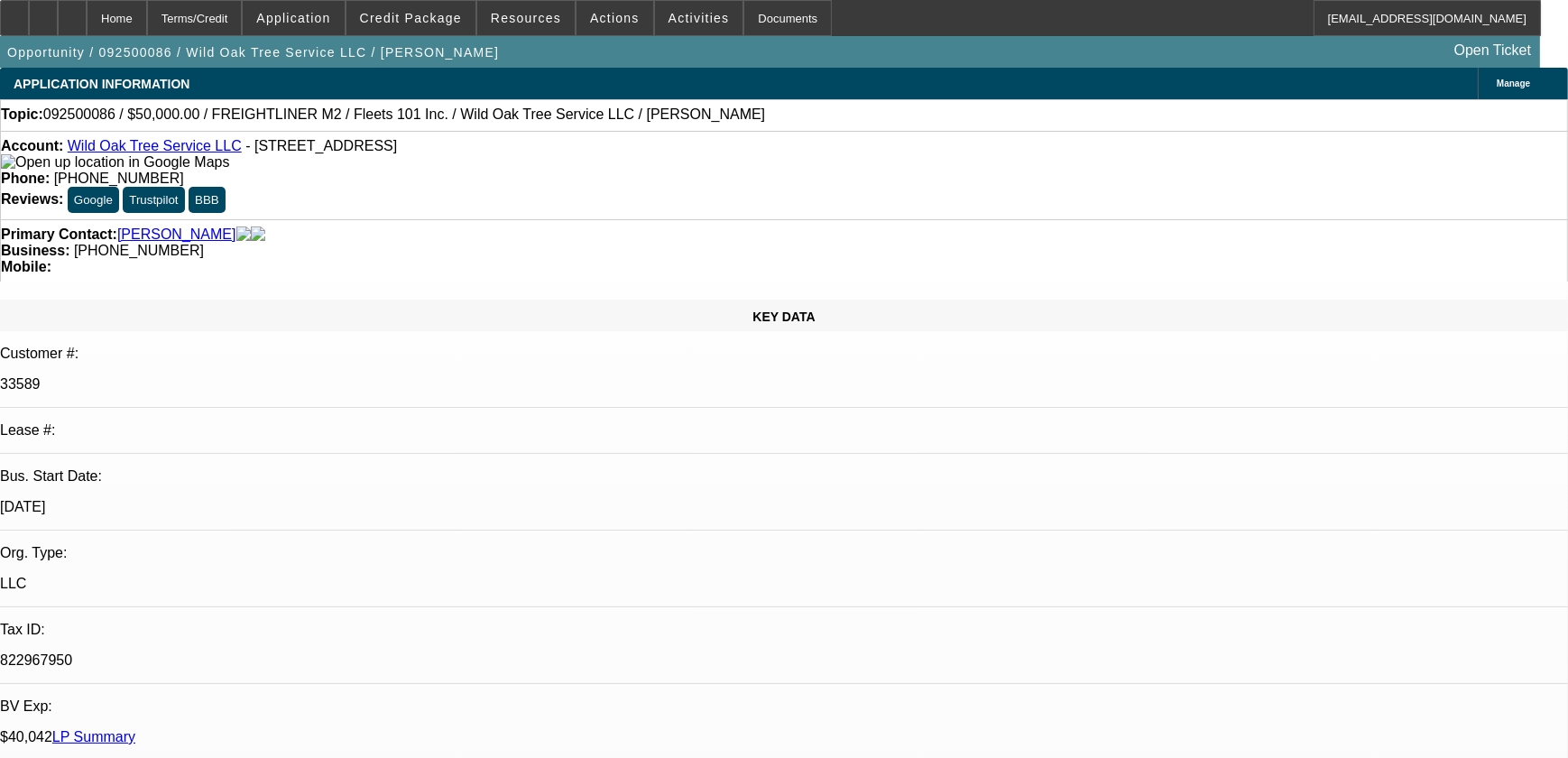
select select "2"
select select "6"
select select "1"
select select "2"
select select "4"
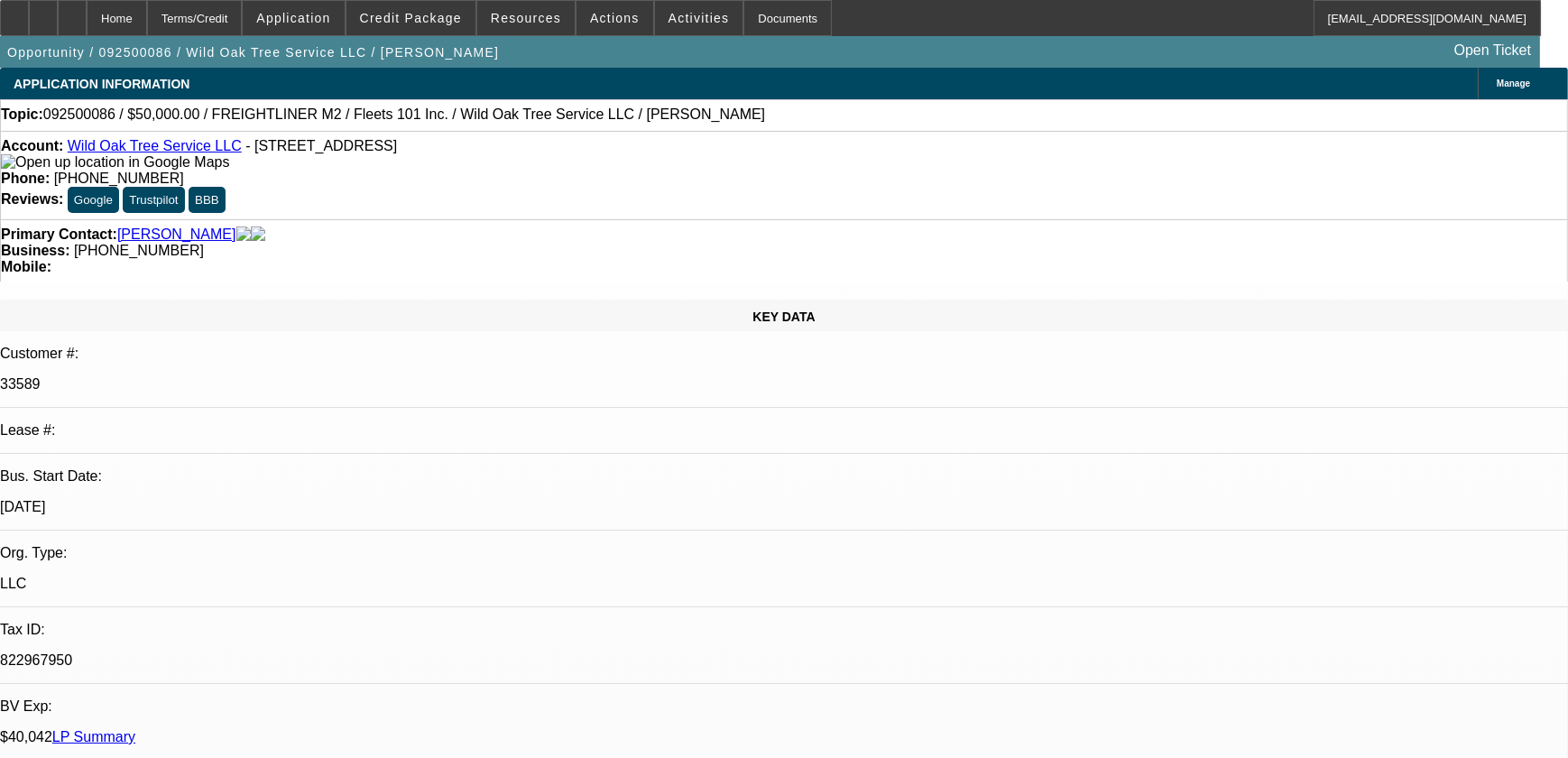
select select "1"
select select "2"
select select "4"
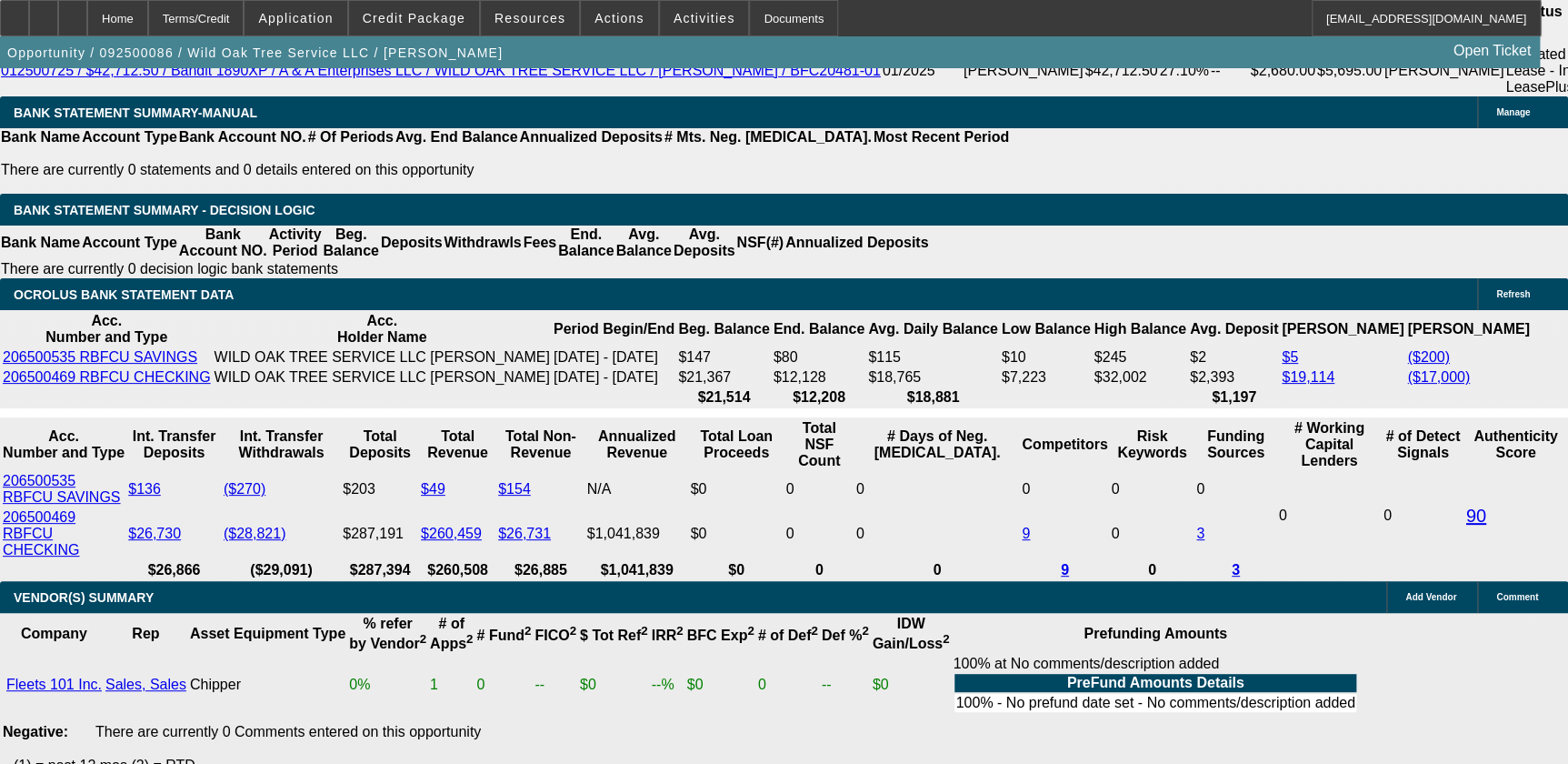
scroll to position [3389, 0]
